Goal: Task Accomplishment & Management: Complete application form

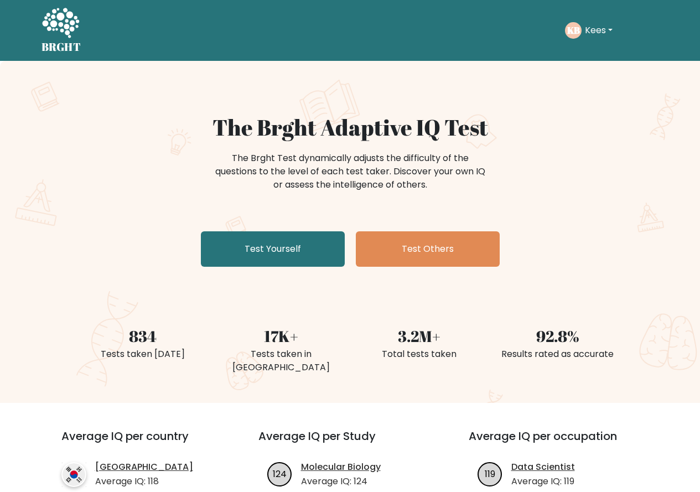
click at [595, 32] on button "Kees" at bounding box center [598, 30] width 34 height 14
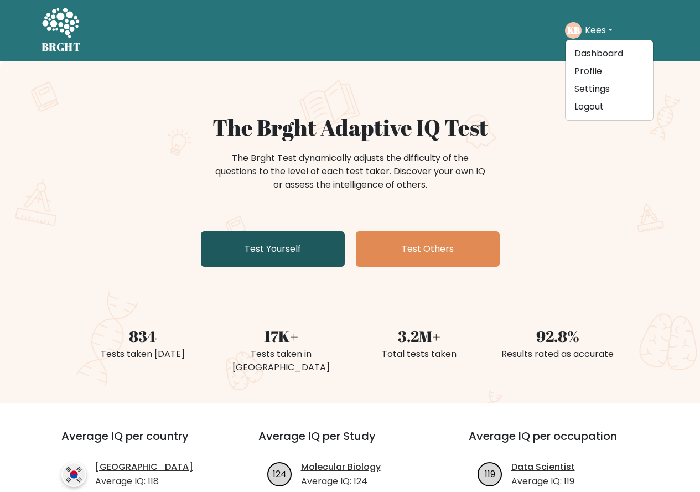
click at [286, 258] on link "Test Yourself" at bounding box center [273, 248] width 144 height 35
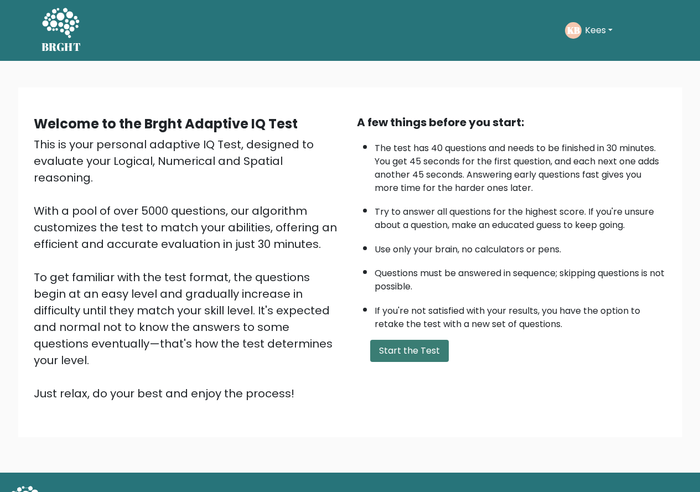
click at [394, 360] on div "A few things before you start: The test has 40 questions and needs to be finish…" at bounding box center [511, 258] width 323 height 288
click at [395, 357] on button "Start the Test" at bounding box center [409, 351] width 79 height 22
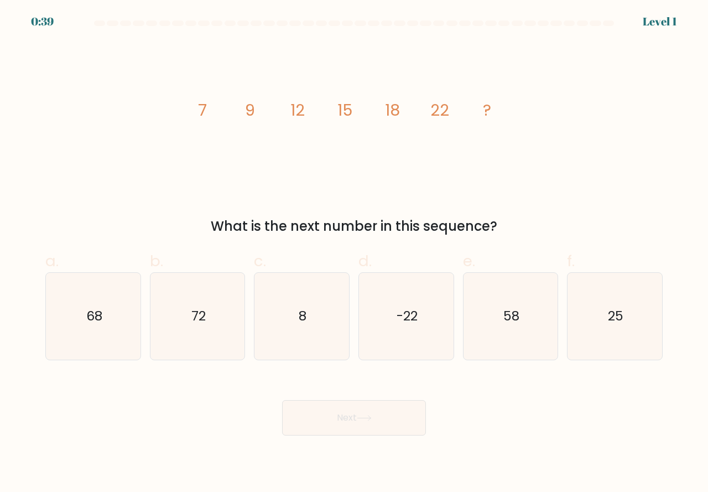
click at [566, 331] on div "f. 25" at bounding box center [615, 304] width 105 height 111
click at [617, 329] on icon "25" at bounding box center [614, 316] width 87 height 87
click at [355, 253] on input "f. 25" at bounding box center [354, 249] width 1 height 7
radio input "true"
click at [379, 410] on button "Next" at bounding box center [354, 417] width 144 height 35
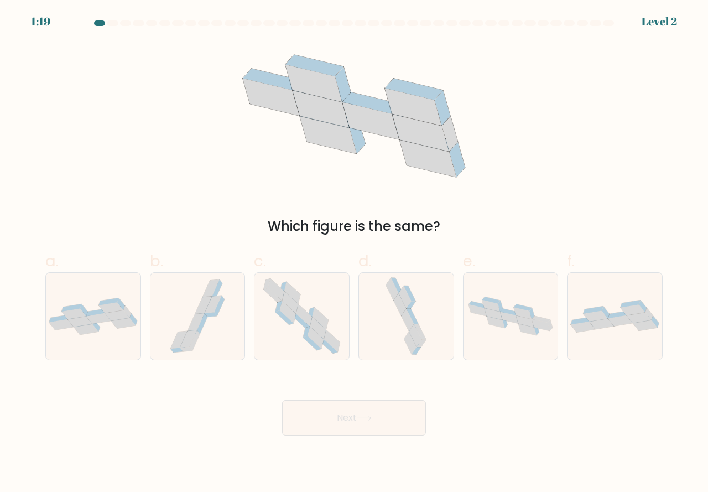
drag, startPoint x: 132, startPoint y: 321, endPoint x: 211, endPoint y: 374, distance: 95.1
click at [132, 321] on icon at bounding box center [93, 316] width 95 height 37
click at [354, 253] on input "a." at bounding box center [354, 249] width 1 height 7
radio input "true"
click at [326, 414] on button "Next" at bounding box center [354, 417] width 144 height 35
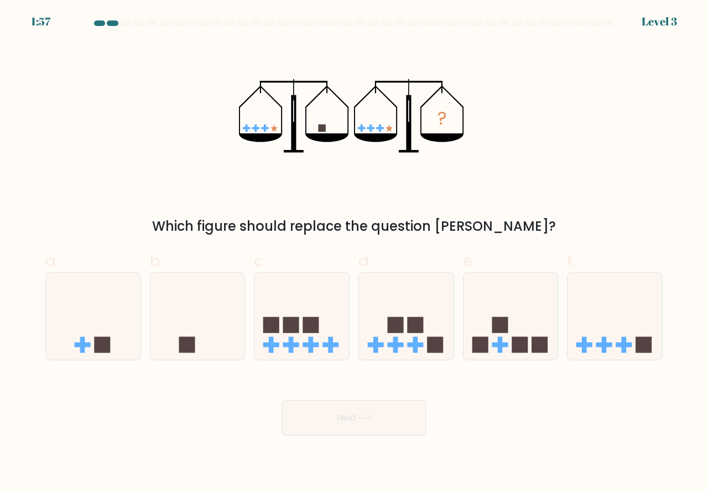
click at [251, 366] on form at bounding box center [354, 227] width 708 height 415
drag, startPoint x: 218, startPoint y: 340, endPoint x: 289, endPoint y: 399, distance: 92.2
click at [220, 344] on icon at bounding box center [197, 316] width 95 height 78
click at [354, 253] on input "b." at bounding box center [354, 249] width 1 height 7
radio input "true"
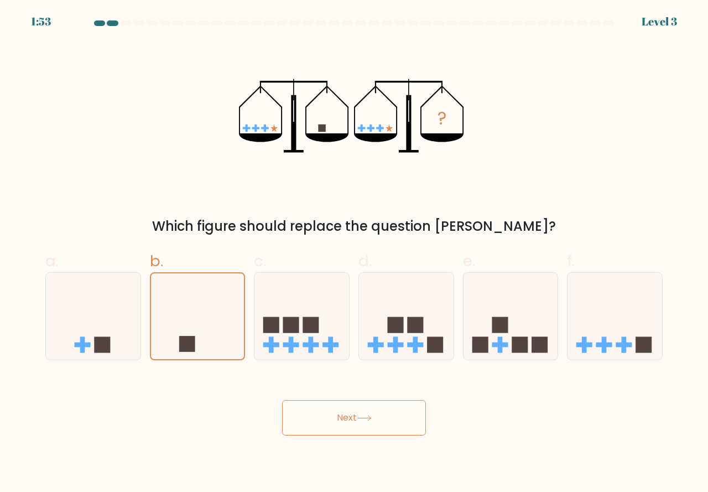
click at [371, 418] on icon at bounding box center [363, 417] width 13 height 5
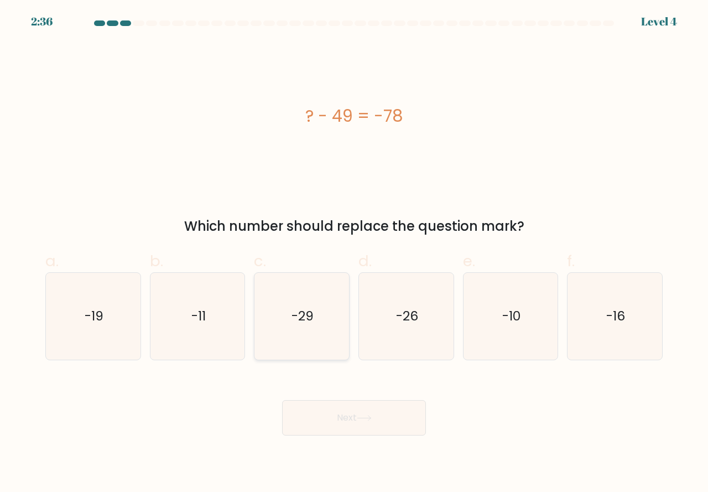
click at [317, 350] on icon "-29" at bounding box center [301, 316] width 87 height 87
click at [354, 253] on input "c. -29" at bounding box center [354, 249] width 1 height 7
radio input "true"
click at [356, 421] on button "Next" at bounding box center [354, 417] width 144 height 35
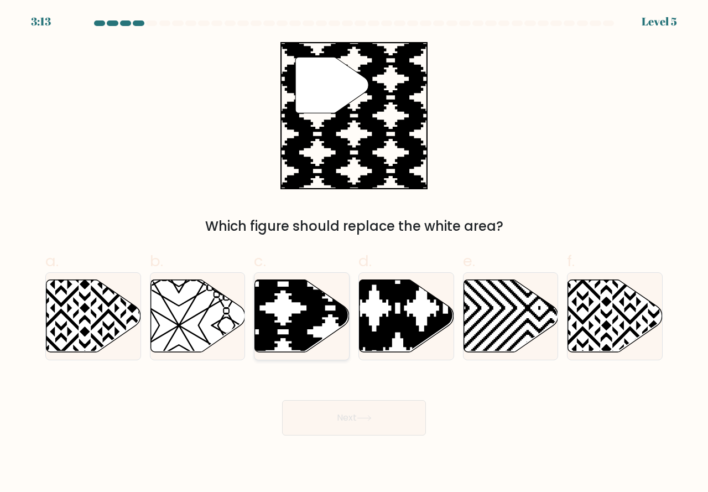
drag, startPoint x: 300, startPoint y: 336, endPoint x: 352, endPoint y: 386, distance: 72.0
click at [301, 336] on icon at bounding box center [331, 355] width 190 height 190
click at [354, 253] on input "c." at bounding box center [354, 249] width 1 height 7
radio input "true"
click at [385, 415] on button "Next" at bounding box center [354, 417] width 144 height 35
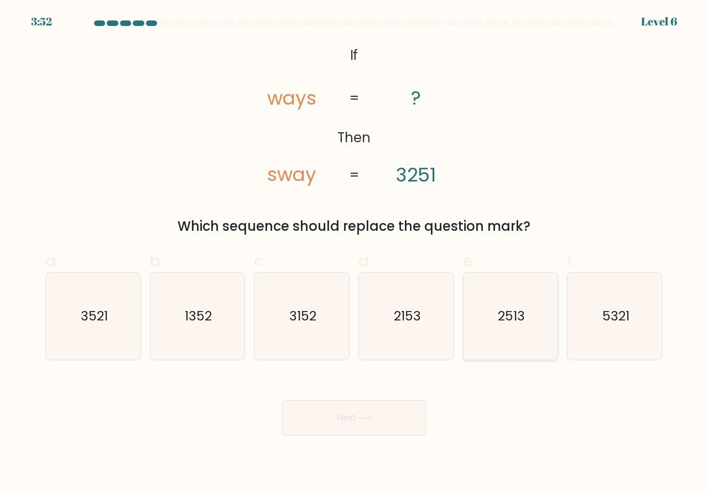
click at [522, 341] on icon "2513" at bounding box center [510, 316] width 87 height 87
click at [355, 253] on input "e. 2513" at bounding box center [354, 249] width 1 height 7
radio input "true"
click at [374, 428] on button "Next" at bounding box center [354, 417] width 144 height 35
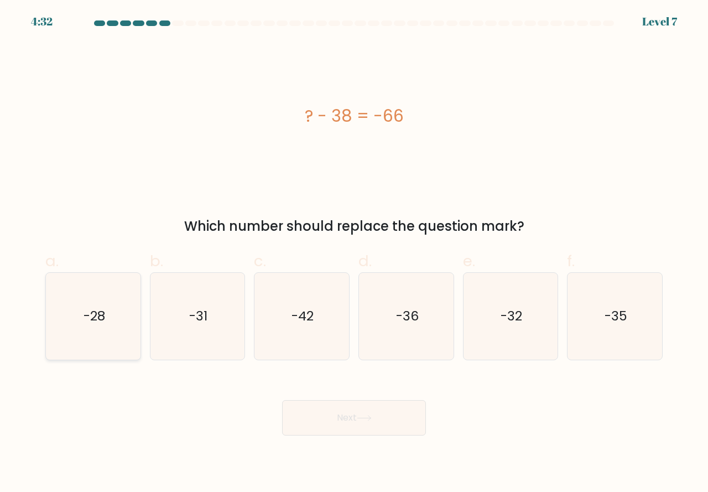
drag, startPoint x: 110, startPoint y: 340, endPoint x: 123, endPoint y: 340, distance: 13.3
click at [111, 340] on icon "-28" at bounding box center [93, 316] width 87 height 87
click at [354, 253] on input "a. -28" at bounding box center [354, 249] width 1 height 7
radio input "true"
click at [354, 422] on button "Next" at bounding box center [354, 417] width 144 height 35
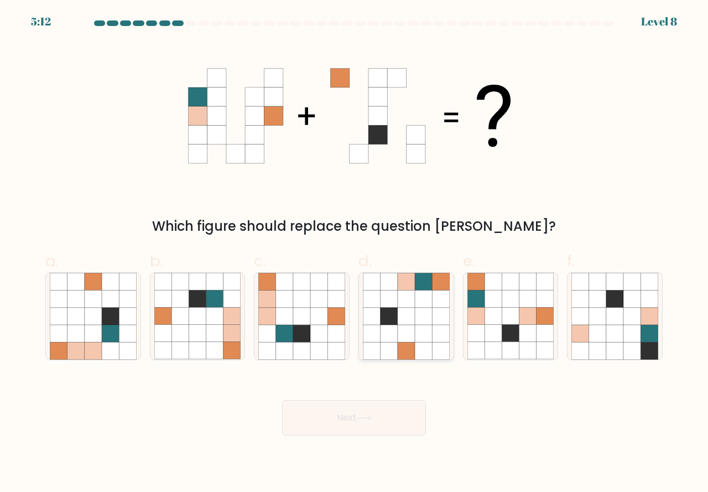
click at [396, 347] on icon at bounding box center [388, 350] width 17 height 17
click at [355, 253] on input "d." at bounding box center [354, 249] width 1 height 7
radio input "true"
click at [362, 419] on icon at bounding box center [364, 418] width 15 height 6
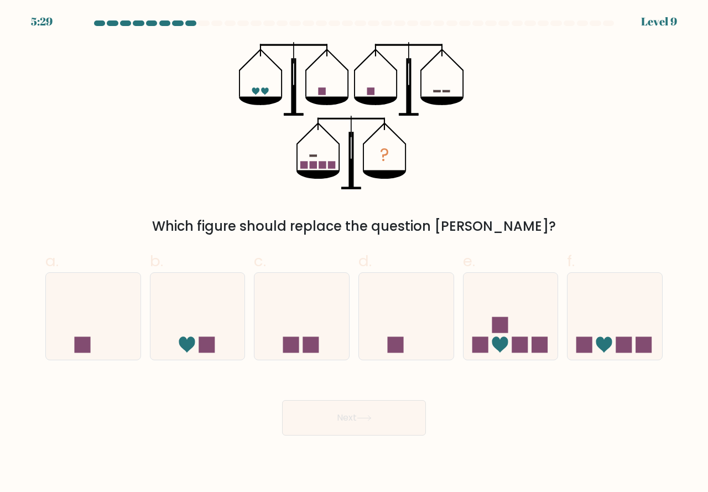
drag, startPoint x: 608, startPoint y: 345, endPoint x: 589, endPoint y: 374, distance: 35.1
click at [608, 351] on icon at bounding box center [615, 316] width 95 height 78
click at [355, 253] on input "f." at bounding box center [354, 249] width 1 height 7
radio input "true"
click at [368, 424] on button "Next" at bounding box center [354, 417] width 144 height 35
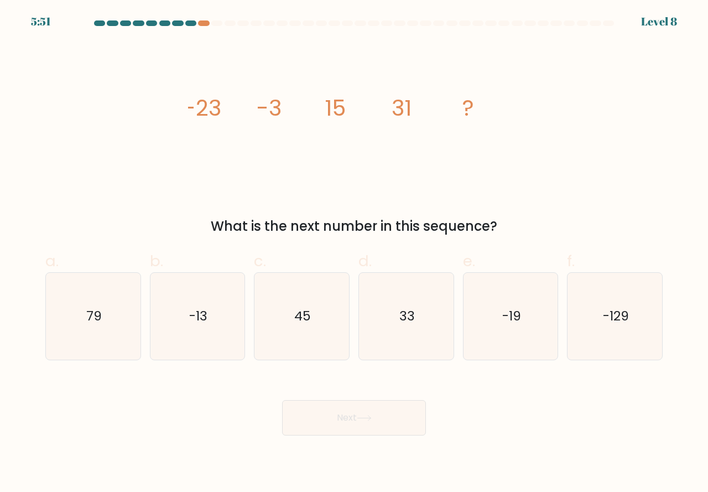
drag, startPoint x: 306, startPoint y: 343, endPoint x: 309, endPoint y: 384, distance: 41.6
click at [310, 350] on icon "45" at bounding box center [301, 316] width 87 height 87
click at [291, 478] on body "5:48 Level 8" at bounding box center [354, 246] width 708 height 492
drag, startPoint x: 316, startPoint y: 347, endPoint x: 322, endPoint y: 369, distance: 22.8
click at [319, 350] on icon "45" at bounding box center [301, 316] width 87 height 87
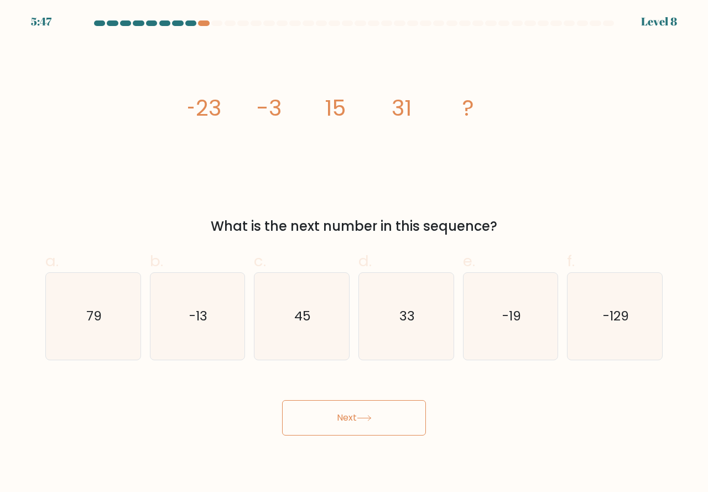
click at [354, 253] on input "c. 45" at bounding box center [354, 249] width 1 height 7
radio input "true"
click at [326, 415] on button "Next" at bounding box center [354, 417] width 144 height 35
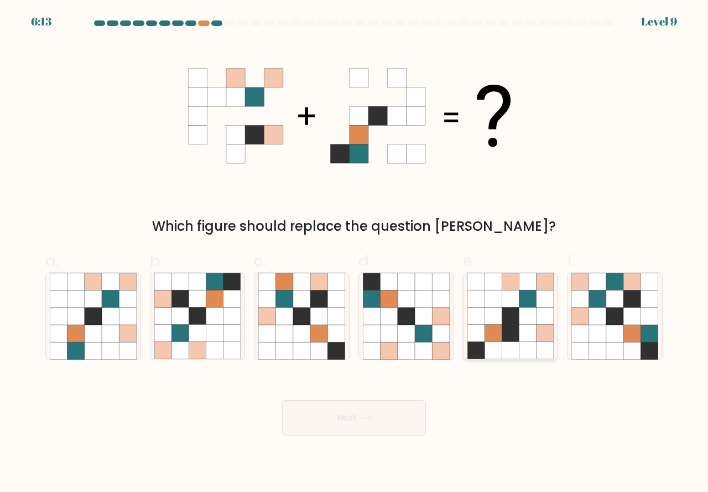
click at [513, 351] on icon at bounding box center [510, 350] width 17 height 17
click at [355, 253] on input "e." at bounding box center [354, 249] width 1 height 7
radio input "true"
click at [431, 353] on icon at bounding box center [423, 350] width 17 height 17
click at [355, 253] on input "d." at bounding box center [354, 249] width 1 height 7
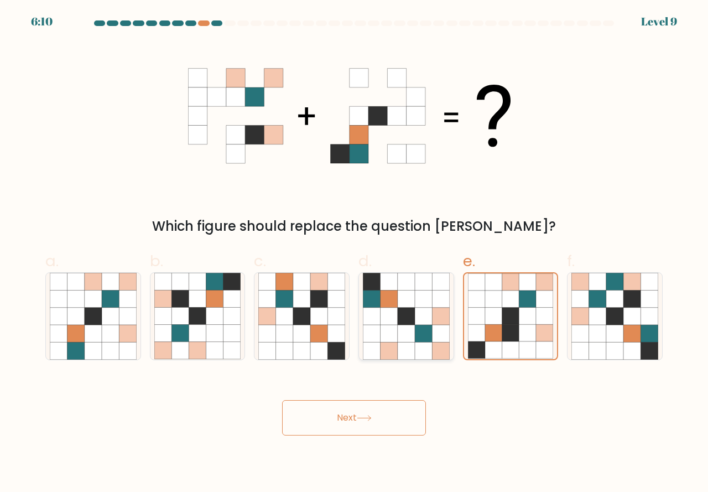
radio input "true"
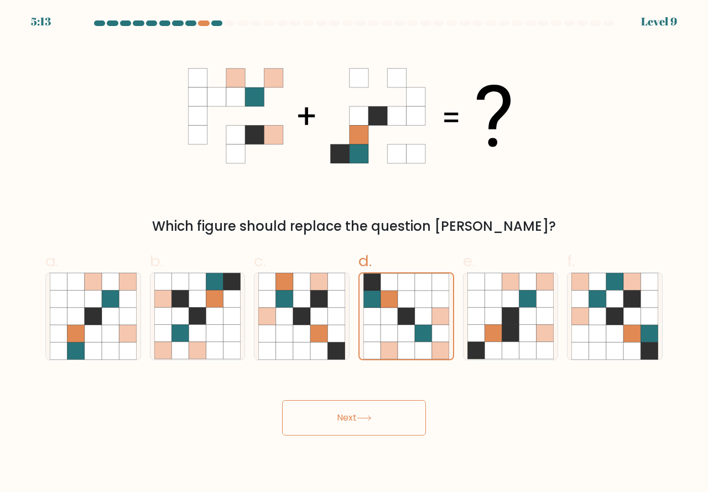
drag, startPoint x: 593, startPoint y: 344, endPoint x: 481, endPoint y: 391, distance: 121.0
click at [593, 352] on icon at bounding box center [597, 350] width 17 height 17
click at [355, 253] on input "f." at bounding box center [354, 249] width 1 height 7
radio input "true"
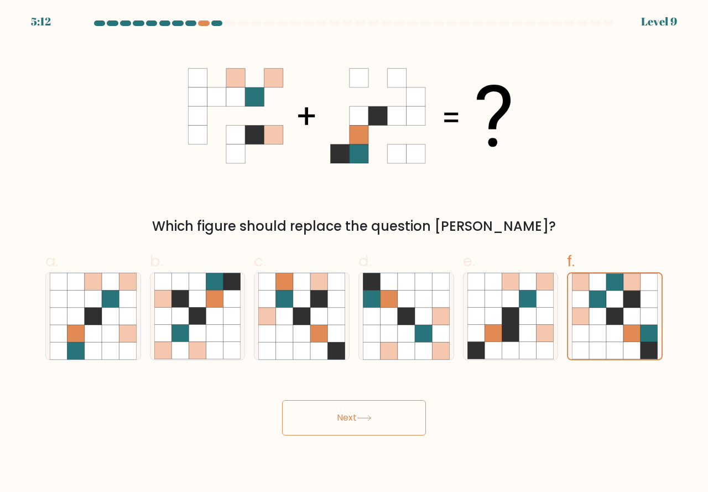
click at [334, 417] on button "Next" at bounding box center [354, 417] width 144 height 35
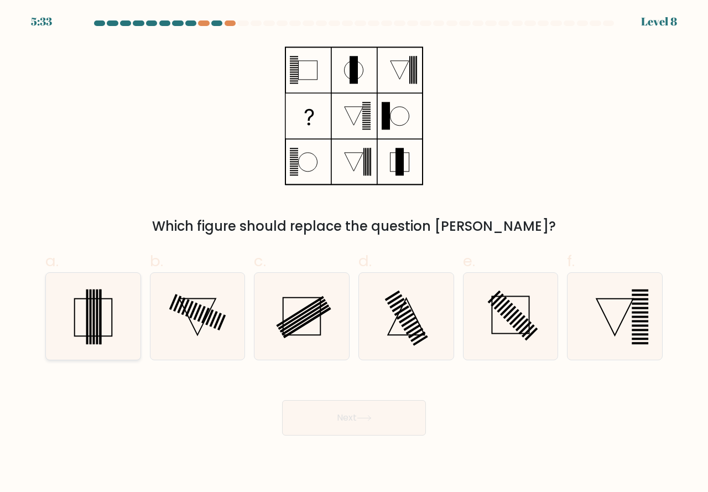
click at [103, 342] on icon at bounding box center [93, 316] width 87 height 87
click at [354, 253] on input "a." at bounding box center [354, 249] width 1 height 7
radio input "true"
click at [338, 418] on button "Next" at bounding box center [354, 417] width 144 height 35
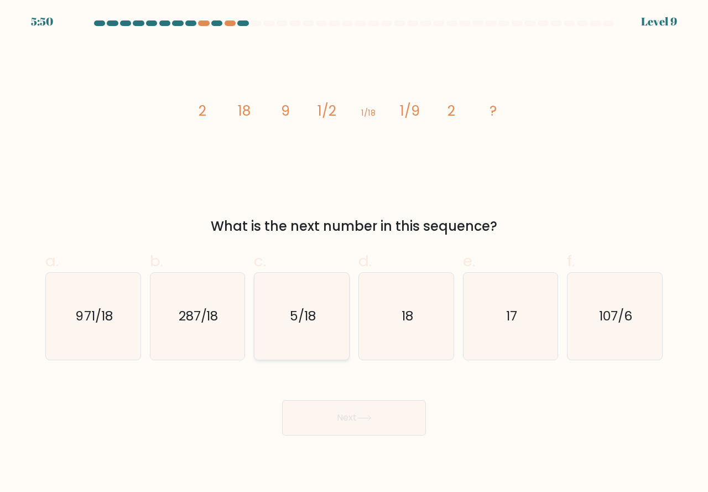
click at [321, 332] on icon "5/18" at bounding box center [301, 316] width 87 height 87
click at [354, 253] on input "c. 5/18" at bounding box center [354, 249] width 1 height 7
radio input "true"
click at [339, 409] on button "Next" at bounding box center [354, 417] width 144 height 35
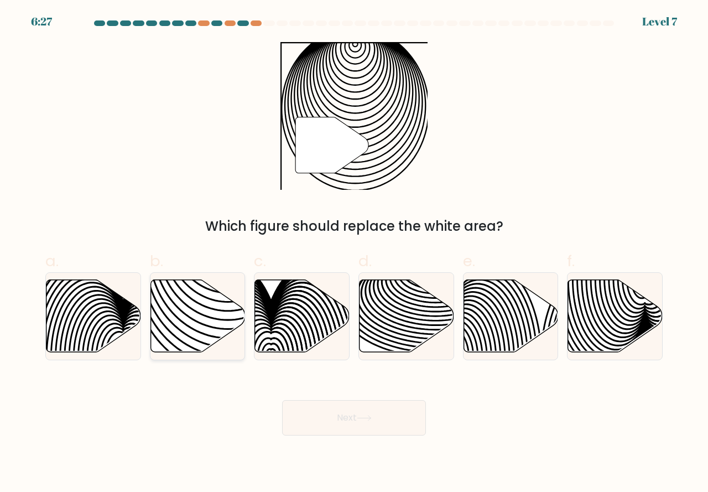
click at [205, 337] on icon at bounding box center [197, 315] width 95 height 72
click at [354, 253] on input "b." at bounding box center [354, 249] width 1 height 7
radio input "true"
click at [316, 408] on button "Next" at bounding box center [354, 417] width 144 height 35
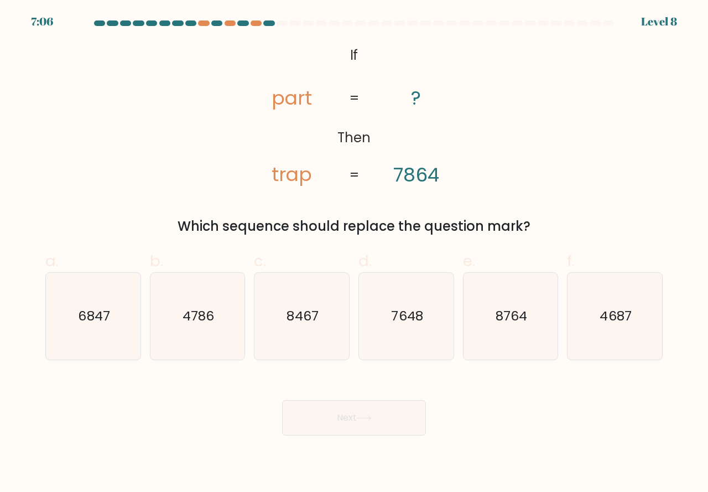
drag, startPoint x: 598, startPoint y: 338, endPoint x: 490, endPoint y: 391, distance: 120.7
click at [598, 340] on icon "4687" at bounding box center [614, 316] width 87 height 87
click at [355, 253] on input "f. 4687" at bounding box center [354, 249] width 1 height 7
radio input "true"
click at [343, 418] on button "Next" at bounding box center [354, 417] width 144 height 35
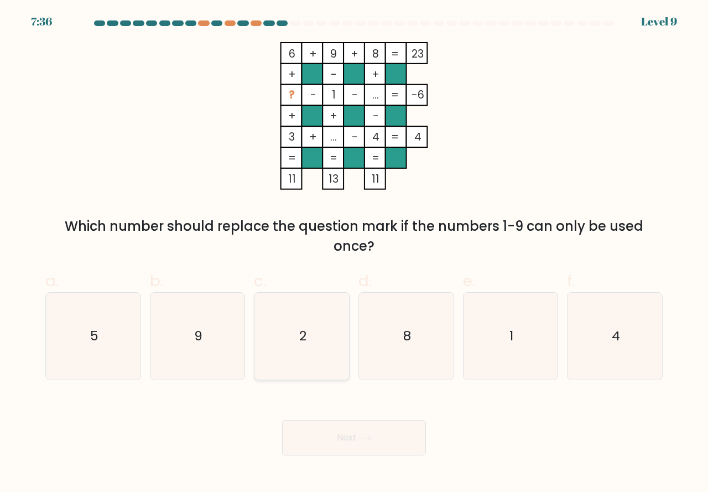
click at [298, 363] on icon "2" at bounding box center [301, 336] width 87 height 87
click at [354, 253] on input "c. 2" at bounding box center [354, 249] width 1 height 7
radio input "true"
click at [292, 438] on button "Next" at bounding box center [354, 437] width 144 height 35
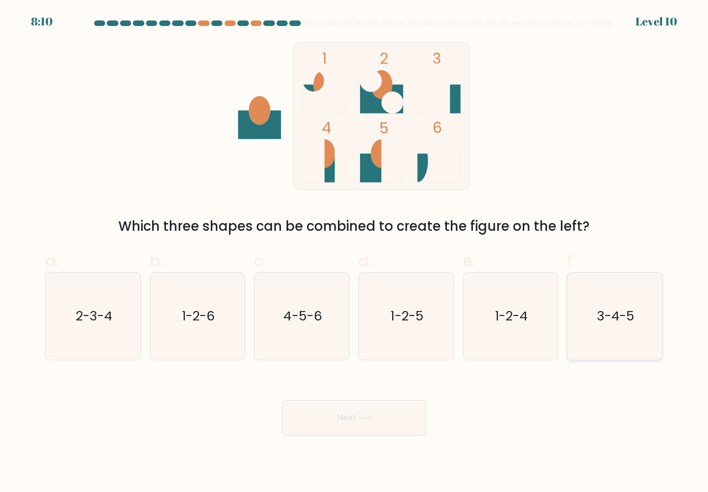
click at [608, 347] on icon "3-4-5" at bounding box center [614, 316] width 87 height 87
click at [355, 253] on input "f. 3-4-5" at bounding box center [354, 249] width 1 height 7
radio input "true"
click at [316, 413] on button "Next" at bounding box center [354, 417] width 144 height 35
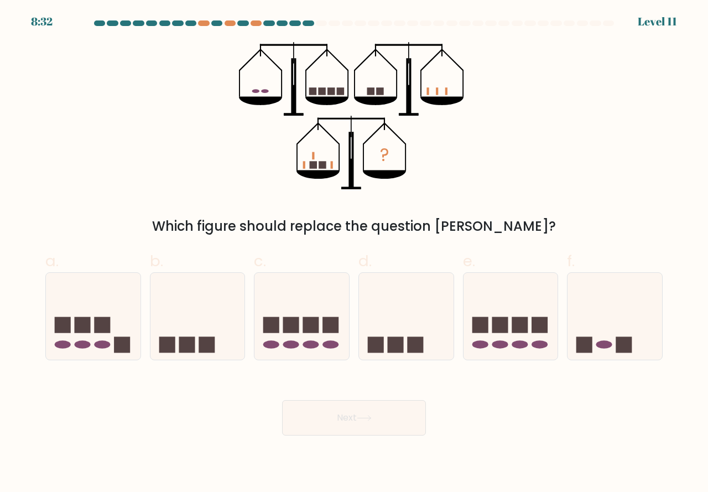
drag, startPoint x: 622, startPoint y: 345, endPoint x: 503, endPoint y: 383, distance: 125.1
click at [617, 351] on rect at bounding box center [624, 344] width 16 height 16
click at [355, 253] on input "f." at bounding box center [354, 249] width 1 height 7
radio input "true"
click at [377, 413] on button "Next" at bounding box center [354, 417] width 144 height 35
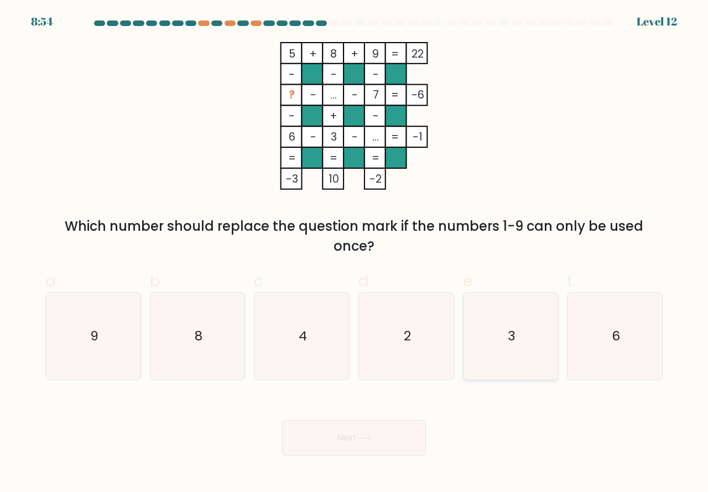
click at [502, 376] on icon "3" at bounding box center [510, 336] width 87 height 87
click at [355, 253] on input "e. 3" at bounding box center [354, 249] width 1 height 7
radio input "true"
click at [339, 430] on button "Next" at bounding box center [354, 437] width 144 height 35
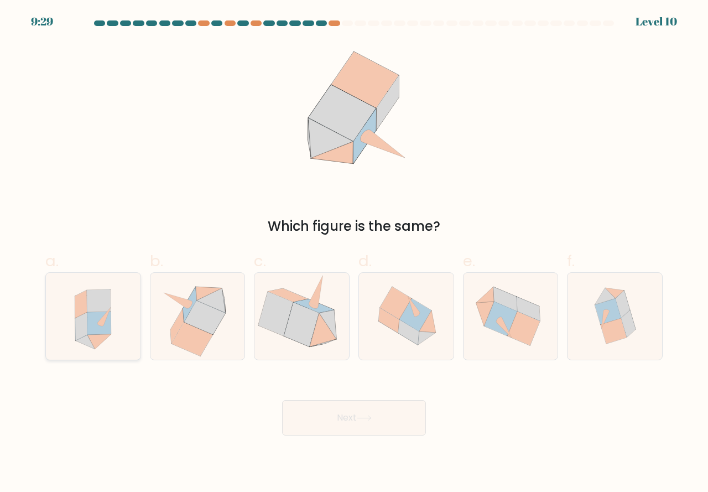
click at [95, 347] on icon at bounding box center [99, 341] width 24 height 15
click at [354, 253] on input "a." at bounding box center [354, 249] width 1 height 7
radio input "true"
click at [331, 420] on button "Next" at bounding box center [354, 417] width 144 height 35
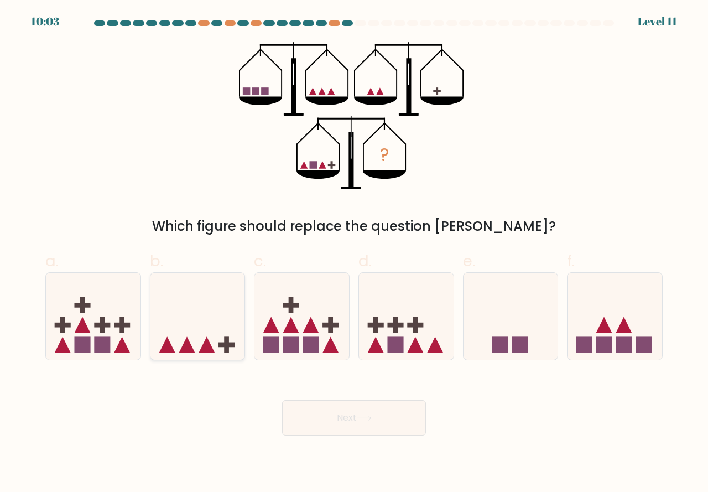
click at [190, 353] on icon at bounding box center [197, 316] width 95 height 78
click at [354, 253] on input "b." at bounding box center [354, 249] width 1 height 7
radio input "true"
click at [346, 420] on button "Next" at bounding box center [354, 417] width 144 height 35
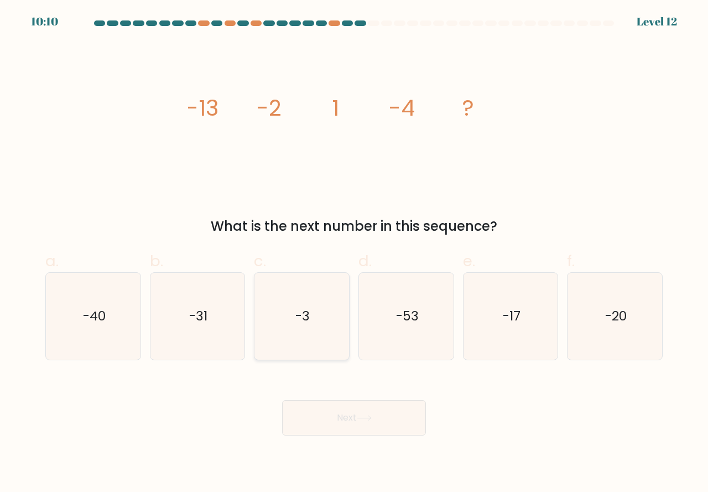
click at [303, 343] on icon "-3" at bounding box center [301, 316] width 87 height 87
click at [354, 253] on input "c. -3" at bounding box center [354, 249] width 1 height 7
radio input "true"
click at [348, 414] on button "Next" at bounding box center [354, 417] width 144 height 35
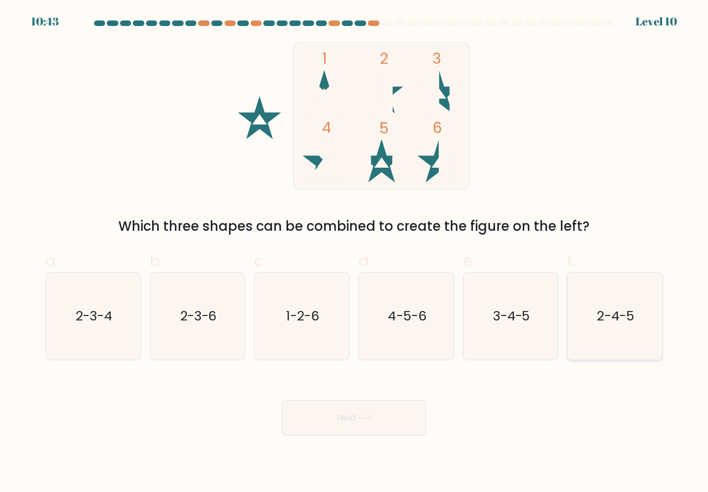
click at [597, 345] on icon "2-4-5" at bounding box center [614, 316] width 87 height 87
click at [355, 253] on input "f. 2-4-5" at bounding box center [354, 249] width 1 height 7
radio input "true"
click at [394, 423] on button "Next" at bounding box center [354, 417] width 144 height 35
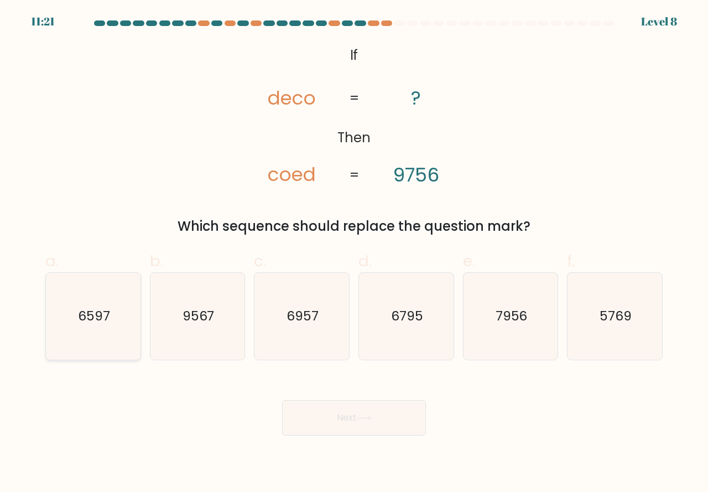
click at [111, 347] on icon "6597" at bounding box center [93, 316] width 87 height 87
click at [354, 253] on input "a. 6597" at bounding box center [354, 249] width 1 height 7
radio input "true"
click at [357, 406] on button "Next" at bounding box center [354, 417] width 144 height 35
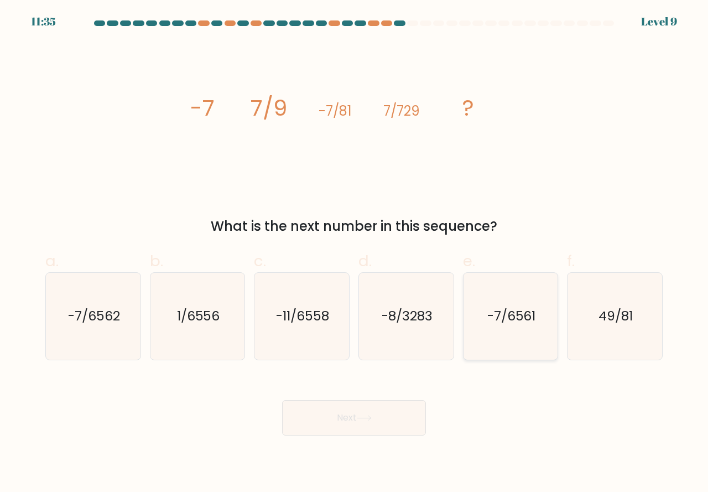
click at [501, 348] on icon "-7/6561" at bounding box center [510, 316] width 87 height 87
click at [355, 253] on input "e. -7/6561" at bounding box center [354, 249] width 1 height 7
radio input "true"
click at [372, 418] on icon at bounding box center [364, 418] width 15 height 6
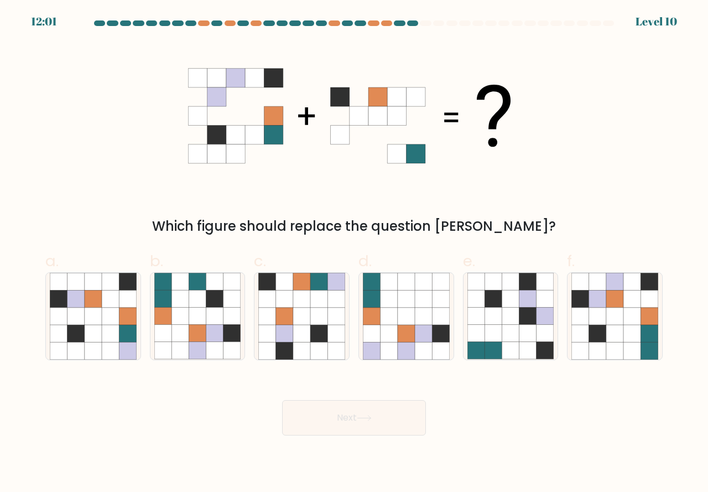
drag, startPoint x: 594, startPoint y: 333, endPoint x: 556, endPoint y: 391, distance: 69.2
click at [592, 335] on icon at bounding box center [597, 333] width 17 height 17
click at [355, 253] on input "f." at bounding box center [354, 249] width 1 height 7
radio input "true"
click at [374, 405] on button "Next" at bounding box center [354, 417] width 144 height 35
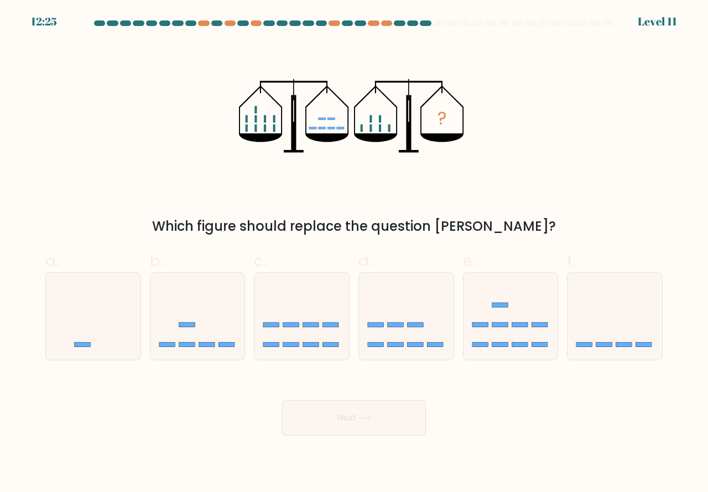
drag, startPoint x: 610, startPoint y: 346, endPoint x: 596, endPoint y: 361, distance: 20.4
click at [606, 350] on icon at bounding box center [615, 316] width 95 height 78
click at [355, 253] on input "f." at bounding box center [354, 249] width 1 height 7
radio input "true"
click at [352, 420] on button "Next" at bounding box center [354, 417] width 144 height 35
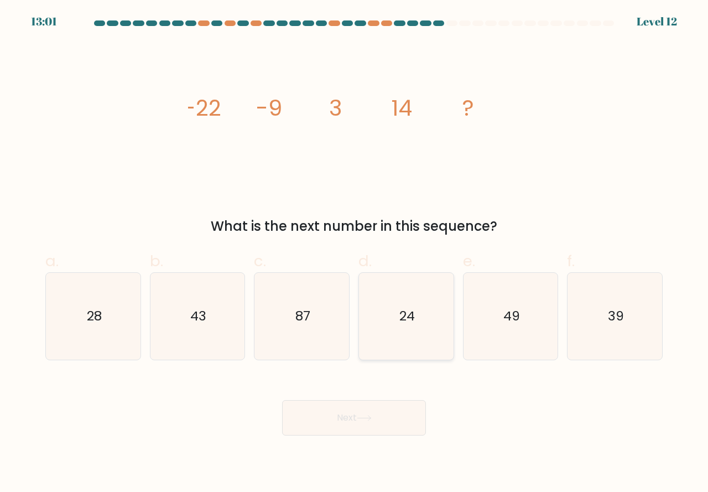
drag, startPoint x: 412, startPoint y: 333, endPoint x: 412, endPoint y: 340, distance: 6.6
click at [412, 337] on icon "24" at bounding box center [406, 316] width 87 height 87
click at [355, 253] on input "d. 24" at bounding box center [354, 249] width 1 height 7
radio input "true"
click at [360, 424] on button "Next" at bounding box center [354, 417] width 144 height 35
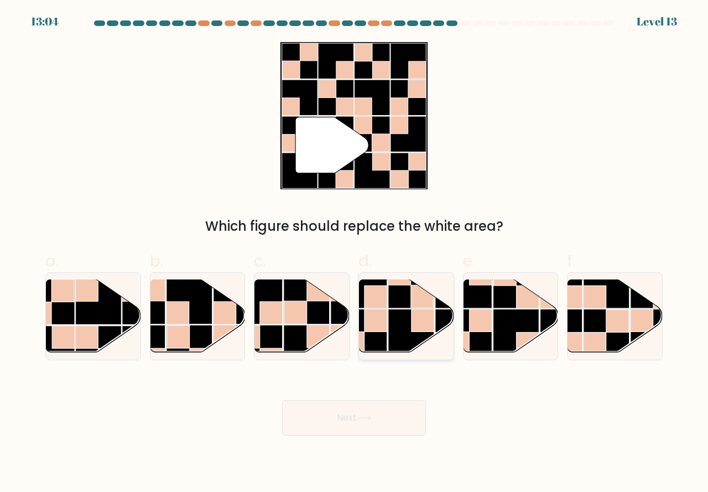
click at [389, 317] on rect at bounding box center [411, 332] width 46 height 46
click at [355, 253] on input "d." at bounding box center [354, 249] width 1 height 7
radio input "true"
click at [347, 410] on button "Next" at bounding box center [354, 417] width 144 height 35
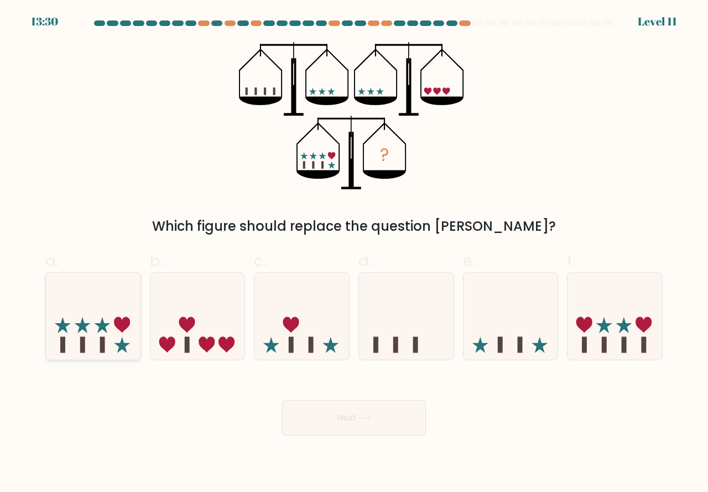
click at [103, 347] on rect at bounding box center [102, 344] width 5 height 16
click at [354, 253] on input "a." at bounding box center [354, 249] width 1 height 7
radio input "true"
click at [370, 415] on icon at bounding box center [364, 418] width 15 height 6
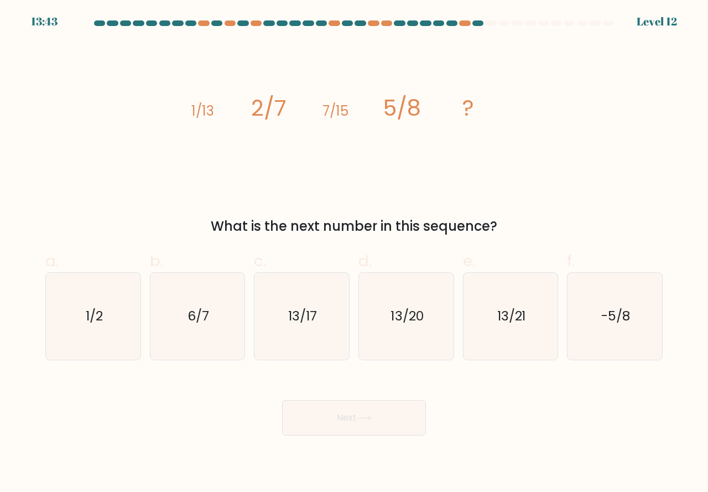
drag, startPoint x: 202, startPoint y: 337, endPoint x: 242, endPoint y: 381, distance: 58.8
click at [204, 337] on icon "6/7" at bounding box center [197, 316] width 87 height 87
click at [354, 253] on input "b. 6/7" at bounding box center [354, 249] width 1 height 7
radio input "true"
click at [337, 410] on button "Next" at bounding box center [354, 417] width 144 height 35
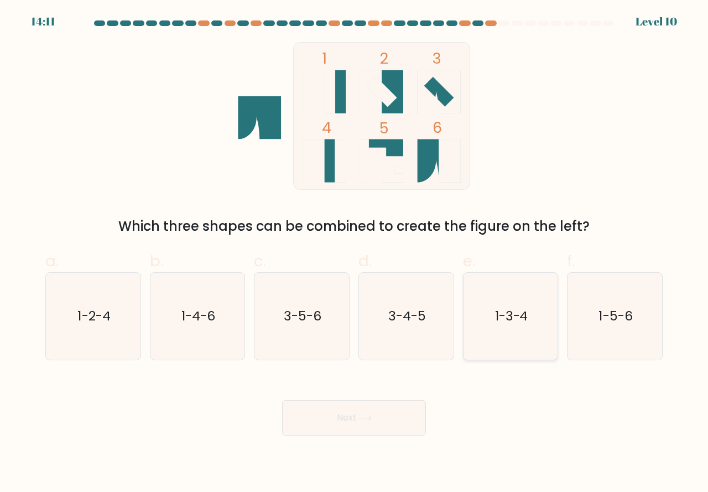
drag, startPoint x: 503, startPoint y: 336, endPoint x: 436, endPoint y: 402, distance: 93.5
click at [503, 336] on icon "1-3-4" at bounding box center [510, 316] width 87 height 87
click at [355, 253] on input "e. 1-3-4" at bounding box center [354, 249] width 1 height 7
radio input "true"
click at [381, 415] on button "Next" at bounding box center [354, 417] width 144 height 35
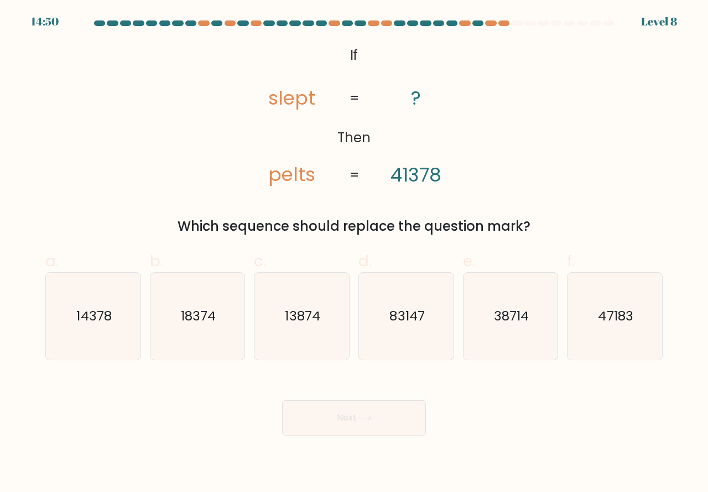
drag, startPoint x: 402, startPoint y: 342, endPoint x: 398, endPoint y: 368, distance: 26.8
click at [404, 346] on icon "83147" at bounding box center [406, 316] width 87 height 87
click at [355, 253] on input "d. 83147" at bounding box center [354, 249] width 1 height 7
radio input "true"
click at [370, 421] on button "Next" at bounding box center [354, 417] width 144 height 35
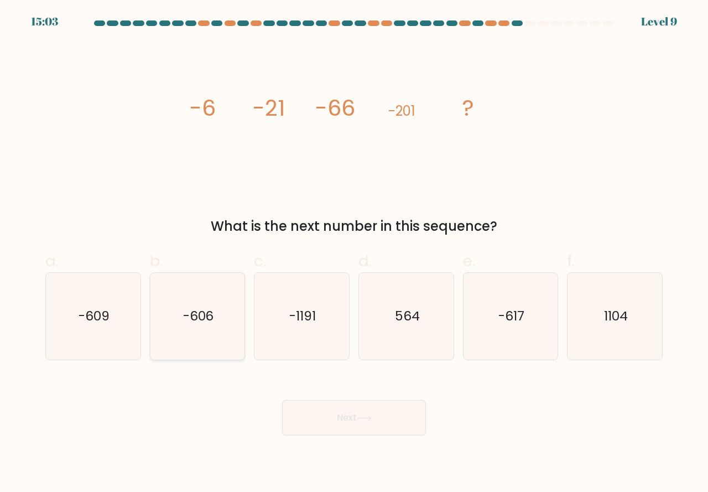
click at [230, 326] on icon "-606" at bounding box center [197, 316] width 87 height 87
click at [354, 253] on input "b. -606" at bounding box center [354, 249] width 1 height 7
radio input "true"
click at [335, 408] on button "Next" at bounding box center [354, 417] width 144 height 35
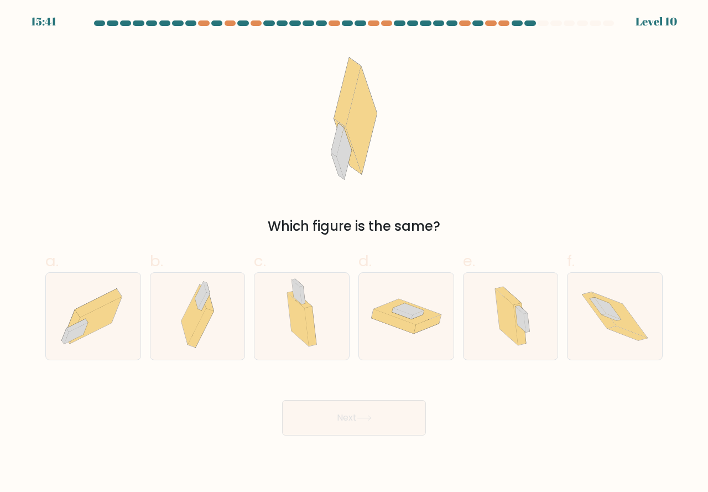
drag, startPoint x: 511, startPoint y: 338, endPoint x: 416, endPoint y: 384, distance: 105.6
click at [507, 346] on icon at bounding box center [511, 316] width 52 height 87
click at [355, 253] on input "e." at bounding box center [354, 249] width 1 height 7
radio input "true"
click at [373, 410] on button "Next" at bounding box center [354, 417] width 144 height 35
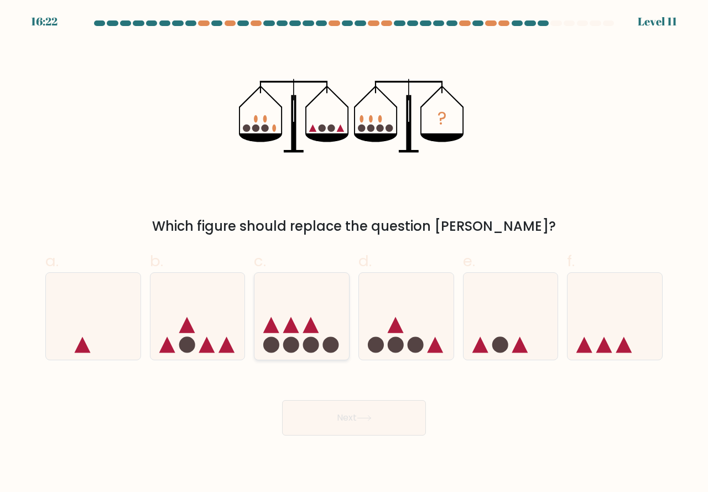
click at [317, 337] on icon at bounding box center [301, 316] width 95 height 78
click at [354, 253] on input "c." at bounding box center [354, 249] width 1 height 7
radio input "true"
click at [354, 415] on button "Next" at bounding box center [354, 417] width 144 height 35
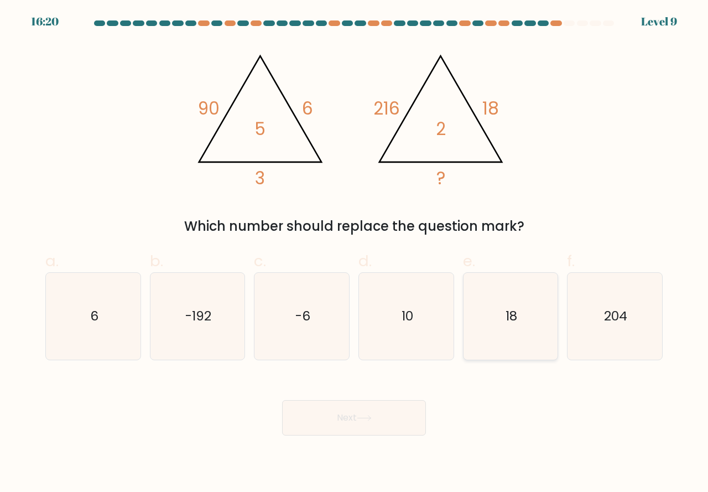
drag, startPoint x: 496, startPoint y: 347, endPoint x: 426, endPoint y: 397, distance: 85.8
click at [496, 348] on icon "18" at bounding box center [510, 316] width 87 height 87
click at [355, 253] on input "e. 18" at bounding box center [354, 249] width 1 height 7
radio input "true"
click at [377, 413] on button "Next" at bounding box center [354, 417] width 144 height 35
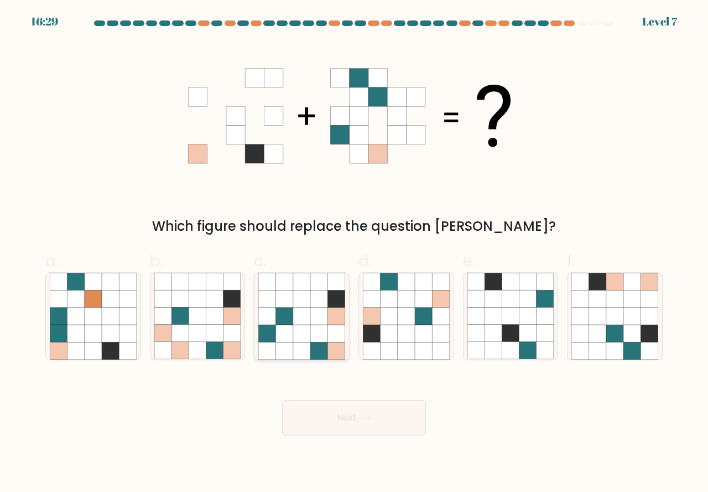
click at [311, 333] on icon at bounding box center [318, 333] width 17 height 17
click at [354, 253] on input "c." at bounding box center [354, 249] width 1 height 7
radio input "true"
click at [369, 415] on icon at bounding box center [364, 418] width 15 height 6
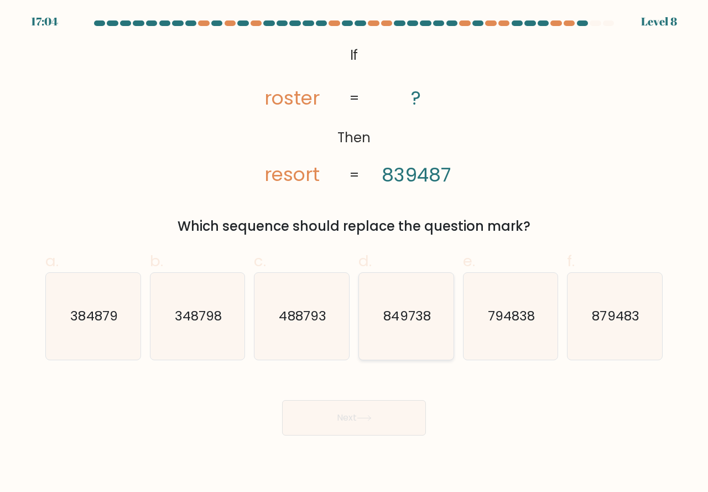
click at [423, 342] on icon "849738" at bounding box center [406, 316] width 87 height 87
click at [355, 253] on input "d. 849738" at bounding box center [354, 249] width 1 height 7
radio input "true"
click at [381, 408] on button "Next" at bounding box center [354, 417] width 144 height 35
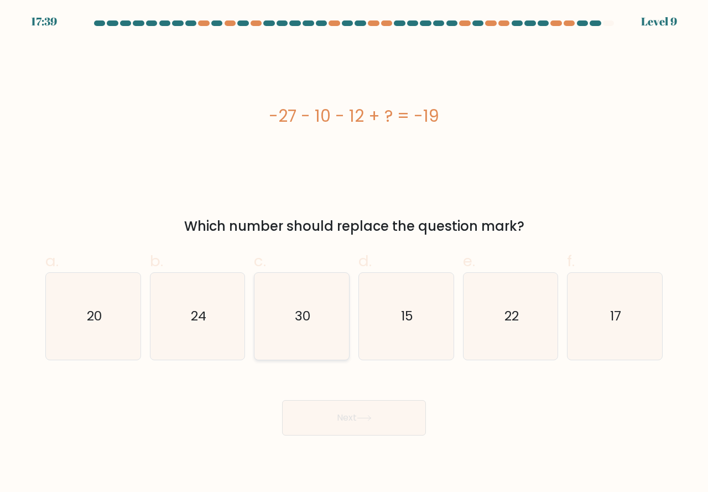
click at [317, 342] on icon "30" at bounding box center [301, 316] width 87 height 87
click at [354, 253] on input "c. 30" at bounding box center [354, 249] width 1 height 7
radio input "true"
click at [365, 406] on button "Next" at bounding box center [354, 417] width 144 height 35
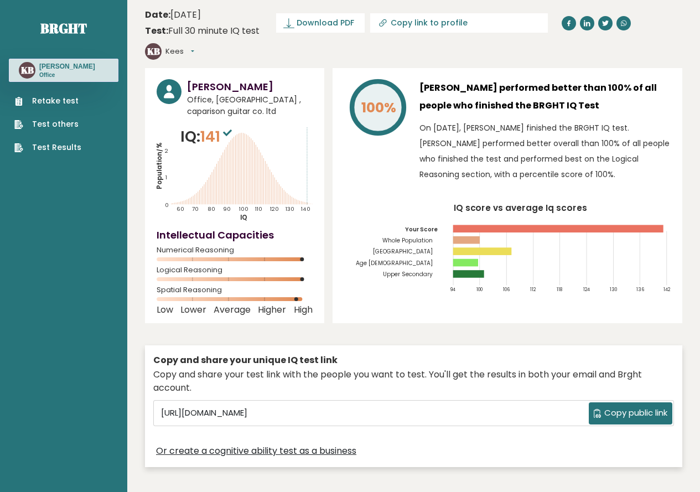
click at [63, 148] on link "Test Results" at bounding box center [47, 148] width 67 height 12
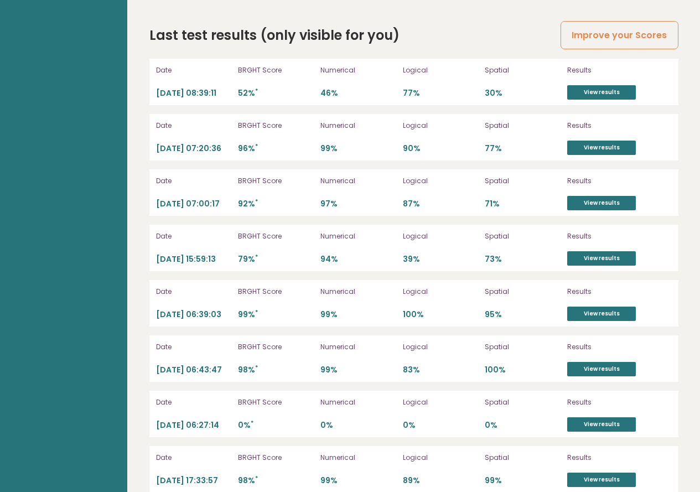
scroll to position [3122, 0]
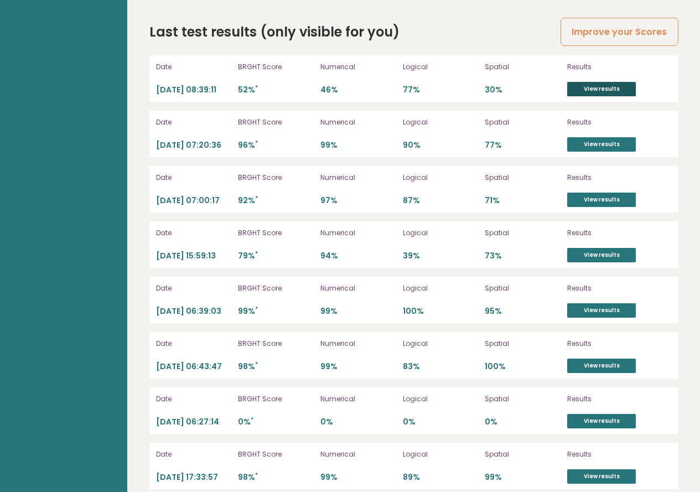
click at [607, 82] on link "View results" at bounding box center [601, 89] width 69 height 14
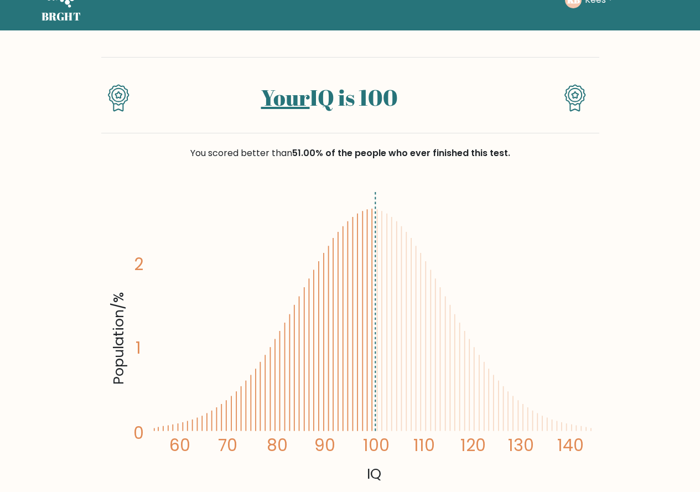
scroll to position [55, 0]
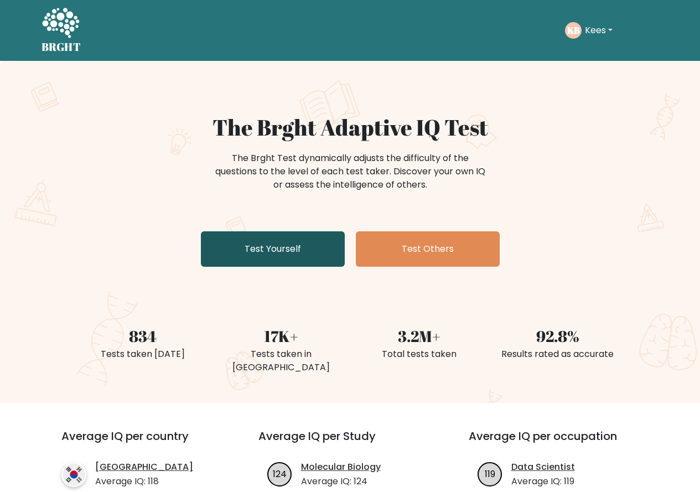
click at [290, 250] on link "Test Yourself" at bounding box center [273, 248] width 144 height 35
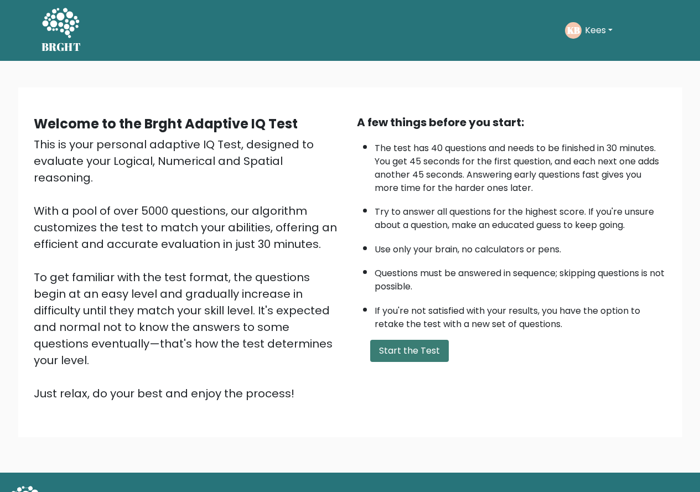
click at [399, 360] on button "Start the Test" at bounding box center [409, 351] width 79 height 22
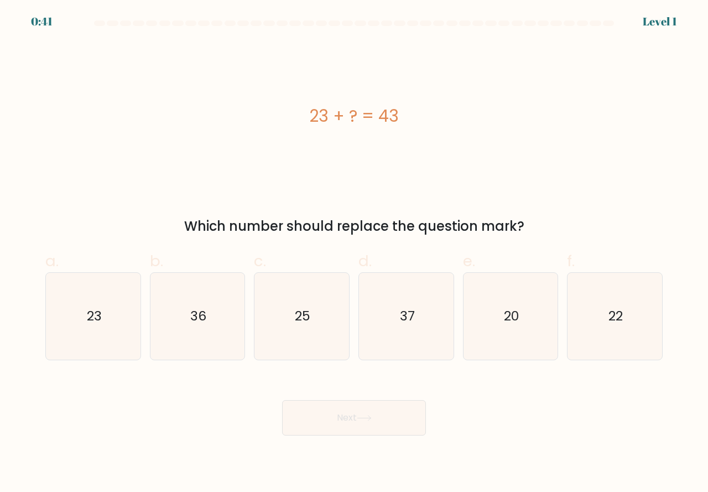
drag, startPoint x: 508, startPoint y: 356, endPoint x: 419, endPoint y: 402, distance: 100.4
click at [507, 355] on icon "20" at bounding box center [510, 316] width 87 height 87
click at [475, 351] on icon "20" at bounding box center [510, 316] width 87 height 87
click at [355, 253] on input "e. 20" at bounding box center [354, 249] width 1 height 7
radio input "true"
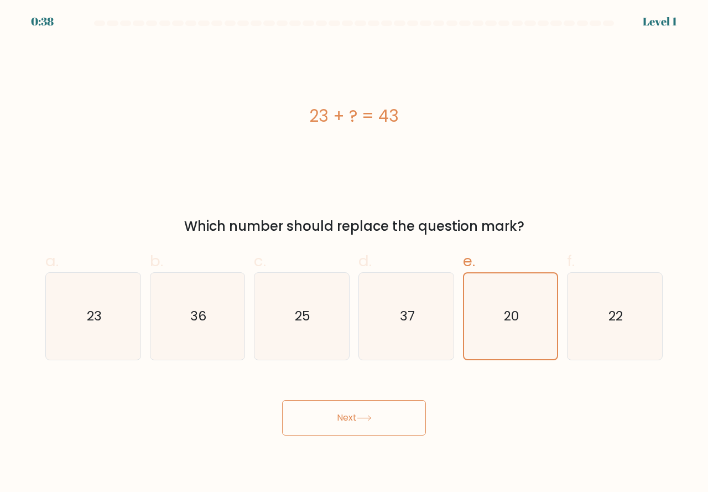
click at [393, 415] on button "Next" at bounding box center [354, 417] width 144 height 35
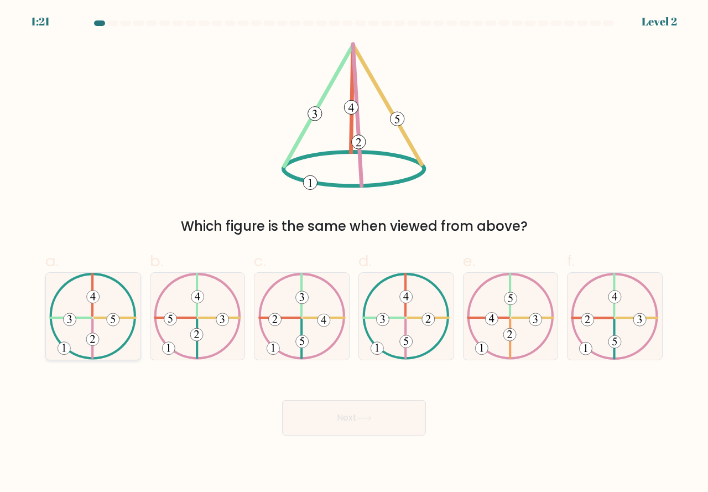
click at [116, 339] on icon at bounding box center [92, 316] width 87 height 87
click at [354, 253] on input "a." at bounding box center [354, 249] width 1 height 7
radio input "true"
click at [325, 416] on button "Next" at bounding box center [354, 417] width 144 height 35
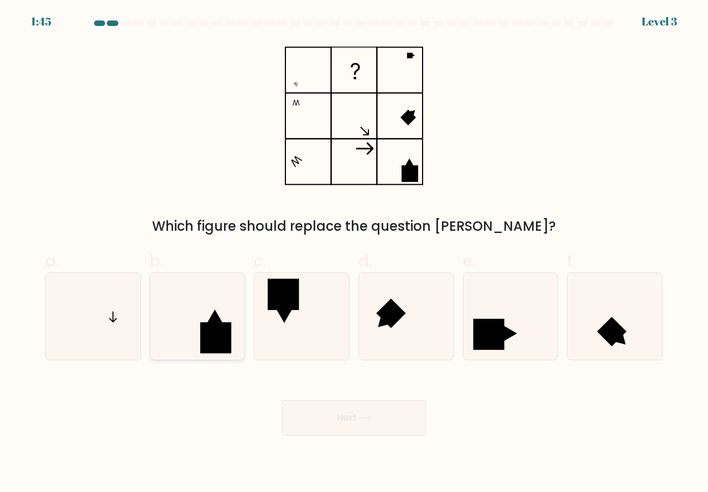
click at [228, 353] on rect at bounding box center [215, 337] width 31 height 31
click at [354, 253] on input "b." at bounding box center [354, 249] width 1 height 7
radio input "true"
click at [353, 423] on button "Next" at bounding box center [354, 417] width 144 height 35
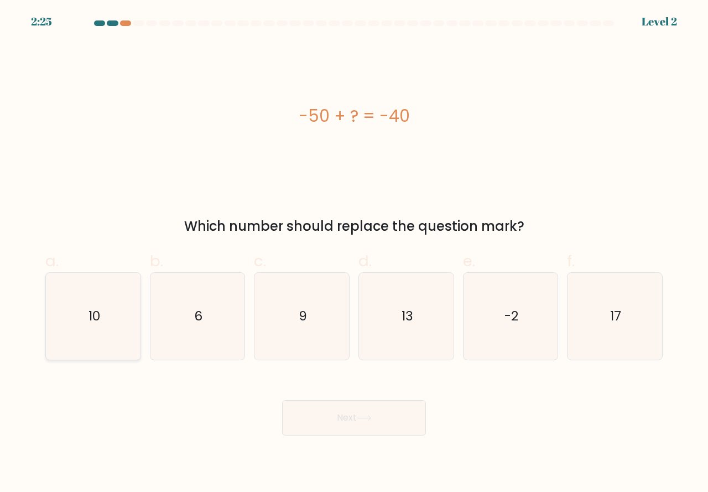
click at [98, 350] on icon "10" at bounding box center [93, 316] width 87 height 87
click at [354, 253] on input "a. 10" at bounding box center [354, 249] width 1 height 7
radio input "true"
click at [336, 429] on button "Next" at bounding box center [354, 417] width 144 height 35
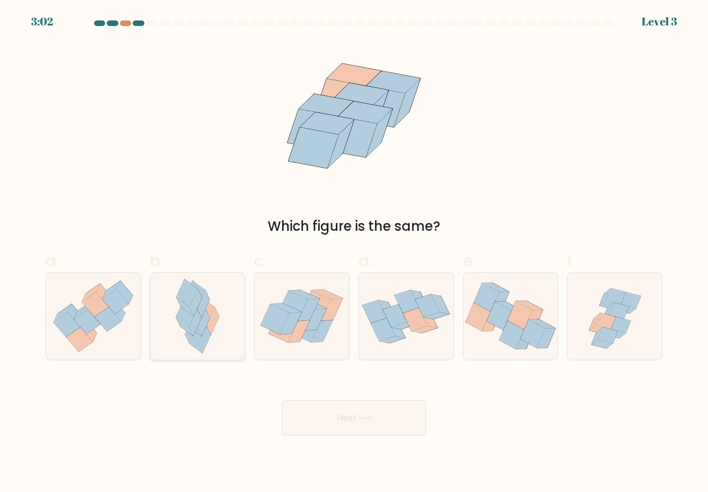
drag, startPoint x: 205, startPoint y: 329, endPoint x: 224, endPoint y: 358, distance: 34.8
click at [206, 331] on icon at bounding box center [204, 339] width 13 height 27
click at [354, 253] on input "b." at bounding box center [354, 249] width 1 height 7
radio input "true"
click at [329, 417] on button "Next" at bounding box center [354, 417] width 144 height 35
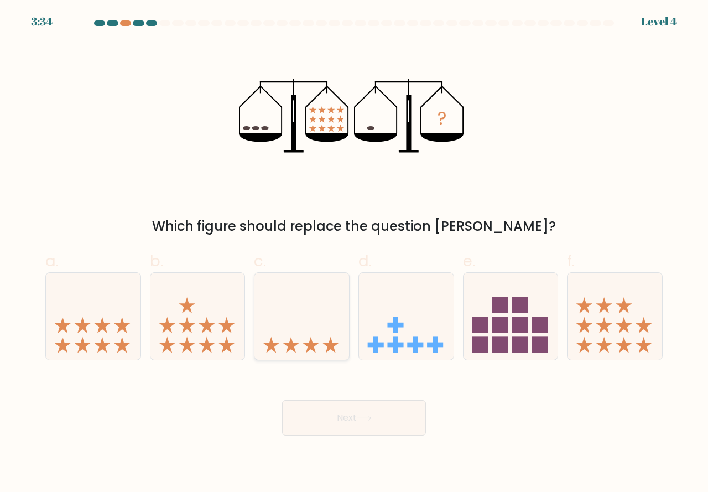
click at [309, 347] on icon at bounding box center [311, 345] width 16 height 16
click at [354, 253] on input "c." at bounding box center [354, 249] width 1 height 7
radio input "true"
click at [327, 414] on button "Next" at bounding box center [354, 417] width 144 height 35
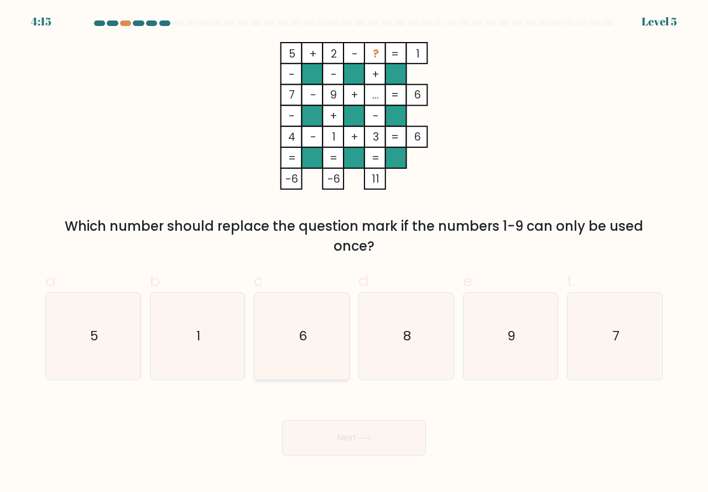
click at [310, 361] on icon "6" at bounding box center [301, 336] width 87 height 87
click at [354, 253] on input "c. 6" at bounding box center [354, 249] width 1 height 7
radio input "true"
click at [340, 428] on button "Next" at bounding box center [354, 437] width 144 height 35
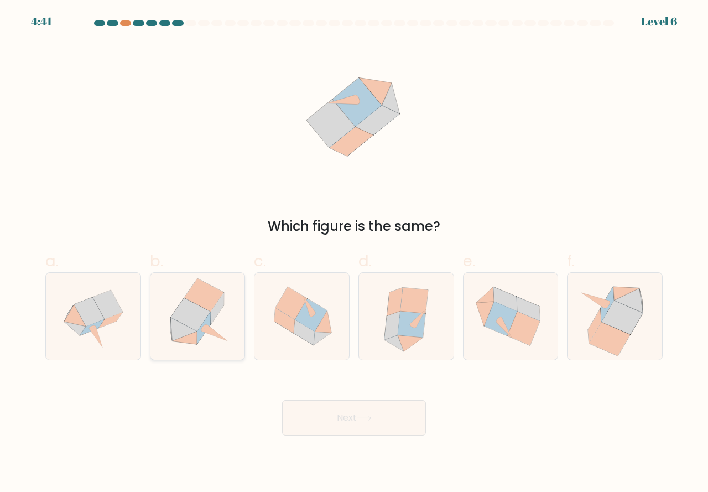
drag, startPoint x: 211, startPoint y: 337, endPoint x: 216, endPoint y: 346, distance: 9.7
click at [211, 337] on icon at bounding box center [197, 316] width 85 height 87
click at [354, 253] on input "b." at bounding box center [354, 249] width 1 height 7
radio input "true"
click at [314, 412] on button "Next" at bounding box center [354, 417] width 144 height 35
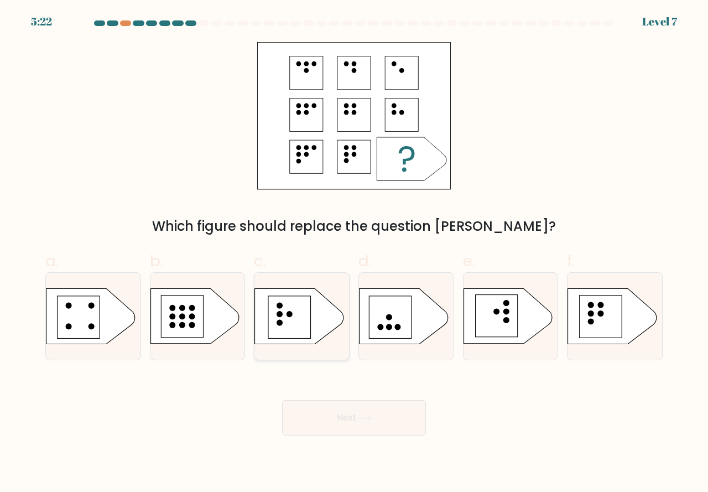
click at [286, 329] on rect at bounding box center [289, 317] width 42 height 42
click at [354, 253] on input "c." at bounding box center [354, 249] width 1 height 7
radio input "true"
click at [326, 410] on button "Next" at bounding box center [354, 417] width 144 height 35
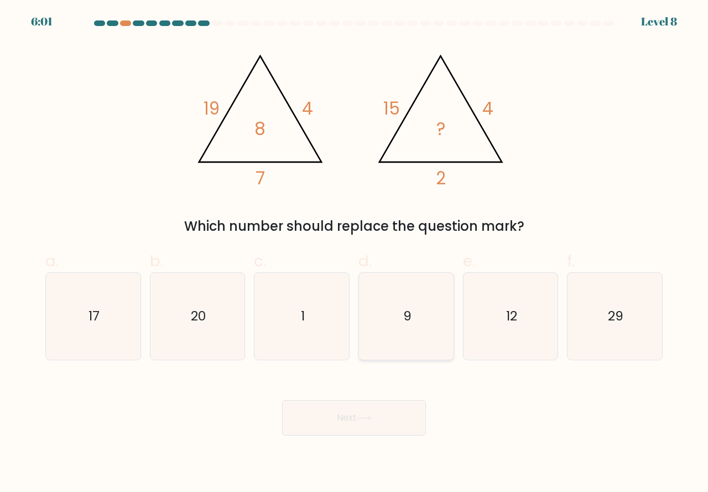
click at [409, 337] on icon "9" at bounding box center [406, 316] width 87 height 87
click at [355, 253] on input "d. 9" at bounding box center [354, 249] width 1 height 7
radio input "true"
click at [370, 419] on icon at bounding box center [364, 418] width 15 height 6
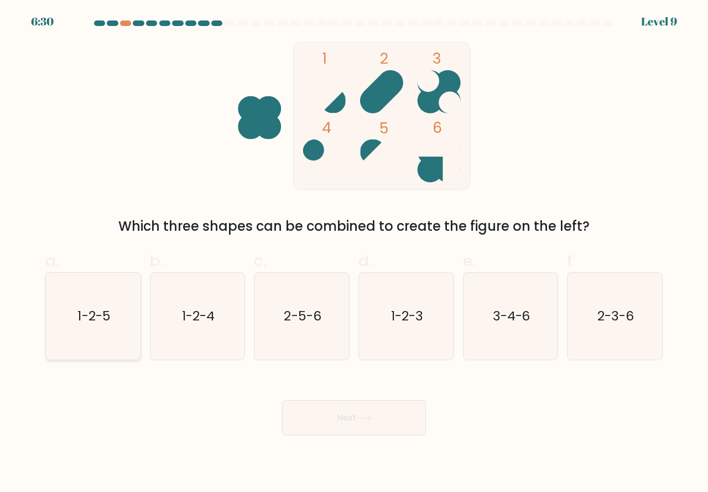
click at [101, 350] on icon "1-2-5" at bounding box center [93, 316] width 87 height 87
click at [354, 253] on input "a. 1-2-5" at bounding box center [354, 249] width 1 height 7
radio input "true"
click at [310, 423] on button "Next" at bounding box center [354, 417] width 144 height 35
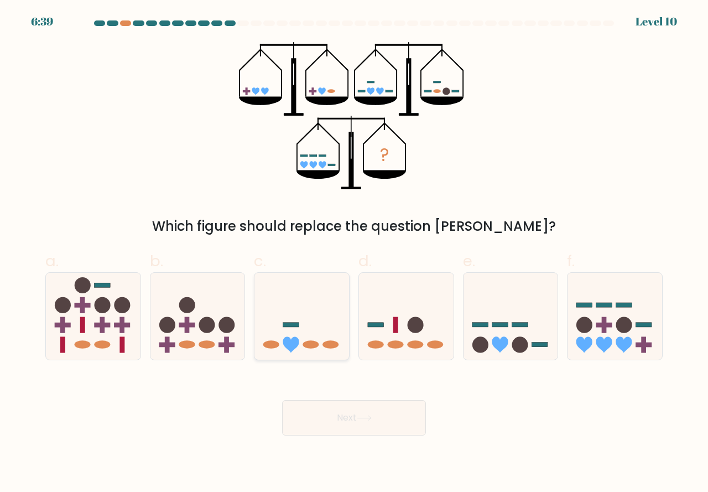
click at [317, 347] on ellipse at bounding box center [311, 344] width 16 height 8
click at [354, 253] on input "c." at bounding box center [354, 249] width 1 height 7
radio input "true"
click at [506, 353] on icon at bounding box center [511, 316] width 95 height 78
click at [355, 253] on input "e." at bounding box center [354, 249] width 1 height 7
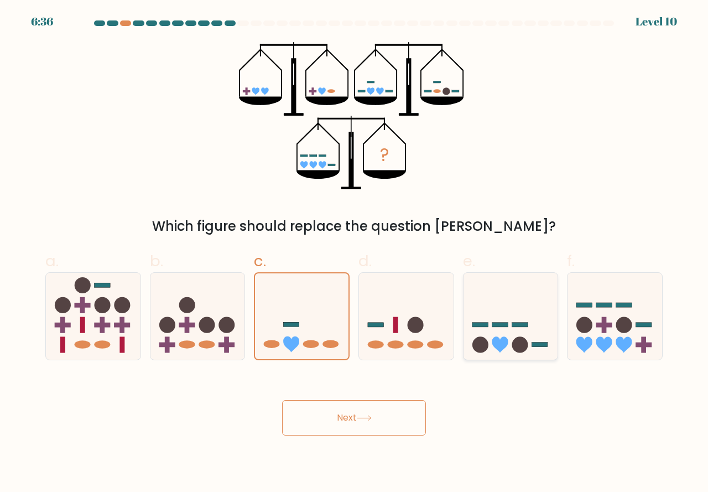
radio input "true"
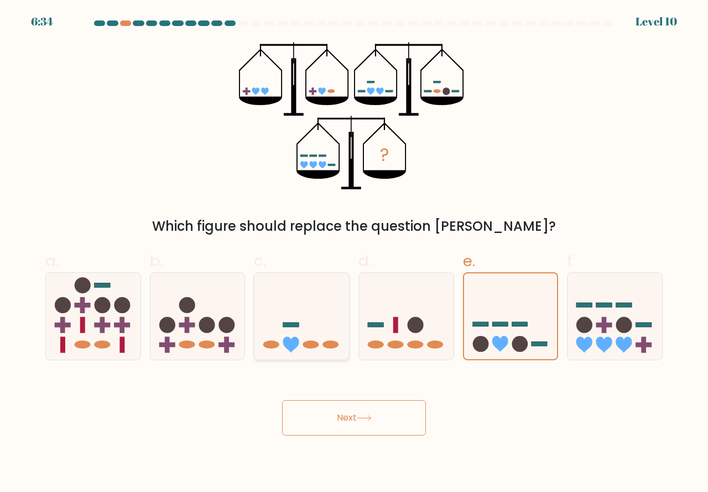
click at [308, 344] on ellipse at bounding box center [311, 344] width 16 height 8
click at [354, 253] on input "c." at bounding box center [354, 249] width 1 height 7
radio input "true"
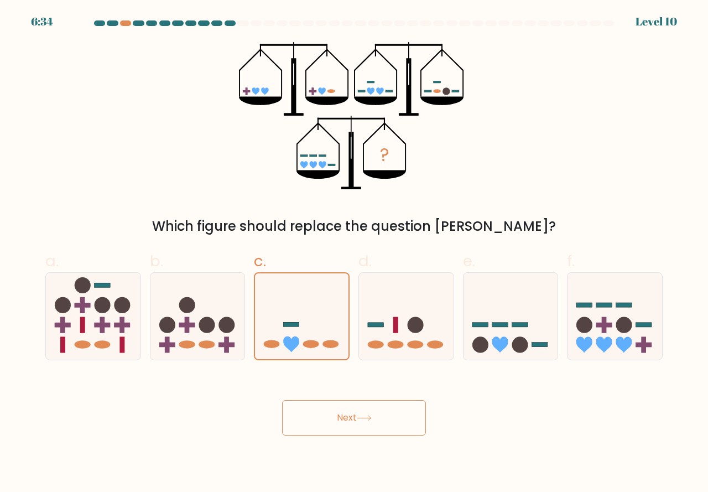
click at [348, 418] on button "Next" at bounding box center [354, 417] width 144 height 35
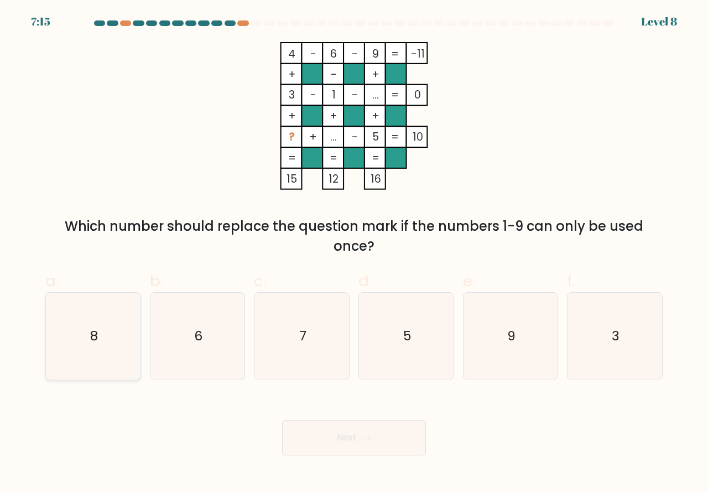
click at [126, 365] on icon "8" at bounding box center [93, 336] width 87 height 87
click at [354, 253] on input "a. 8" at bounding box center [354, 249] width 1 height 7
radio input "true"
click at [329, 429] on button "Next" at bounding box center [354, 437] width 144 height 35
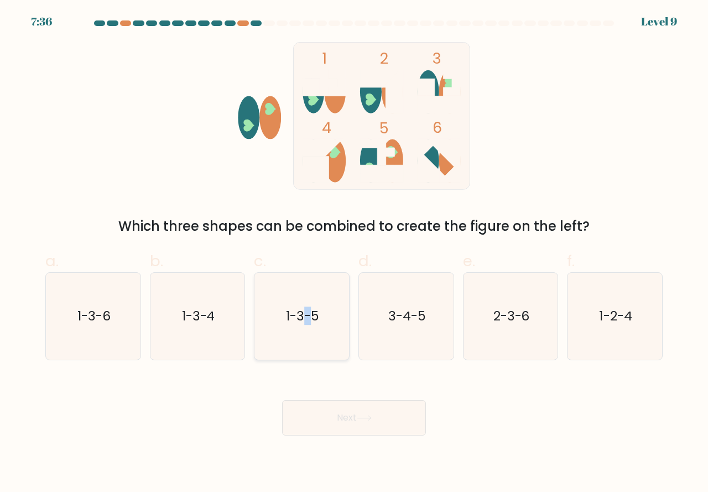
click at [308, 350] on icon "1-3-5" at bounding box center [301, 316] width 87 height 87
click at [330, 339] on icon "1-3-5" at bounding box center [301, 316] width 87 height 87
click at [354, 253] on input "c. 1-3-5" at bounding box center [354, 249] width 1 height 7
radio input "true"
click at [340, 415] on button "Next" at bounding box center [354, 417] width 144 height 35
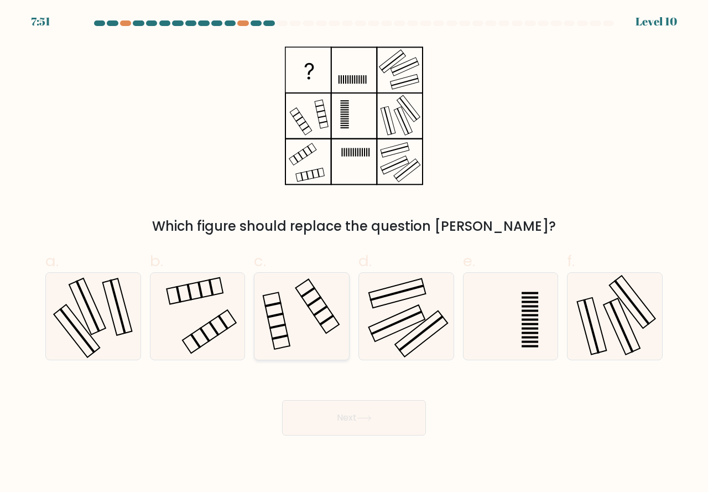
click at [300, 347] on icon at bounding box center [301, 316] width 87 height 87
click at [354, 253] on input "c." at bounding box center [354, 249] width 1 height 7
radio input "true"
click at [332, 417] on button "Next" at bounding box center [354, 417] width 144 height 35
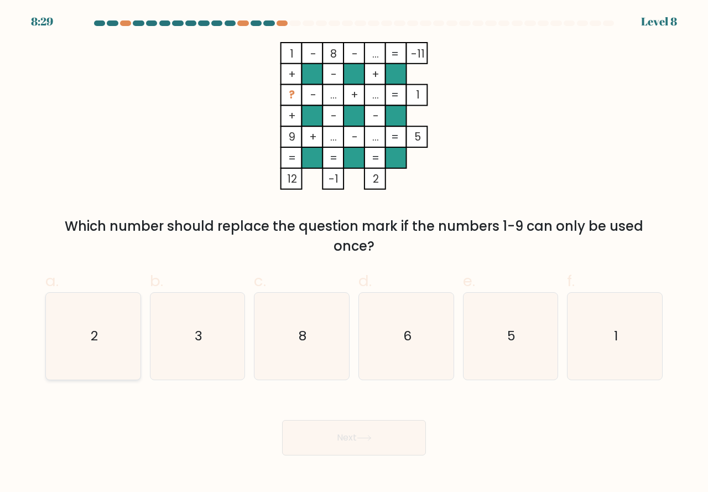
click at [109, 366] on icon "2" at bounding box center [93, 336] width 87 height 87
click at [354, 253] on input "a. 2" at bounding box center [354, 249] width 1 height 7
radio input "true"
click at [330, 444] on button "Next" at bounding box center [354, 437] width 144 height 35
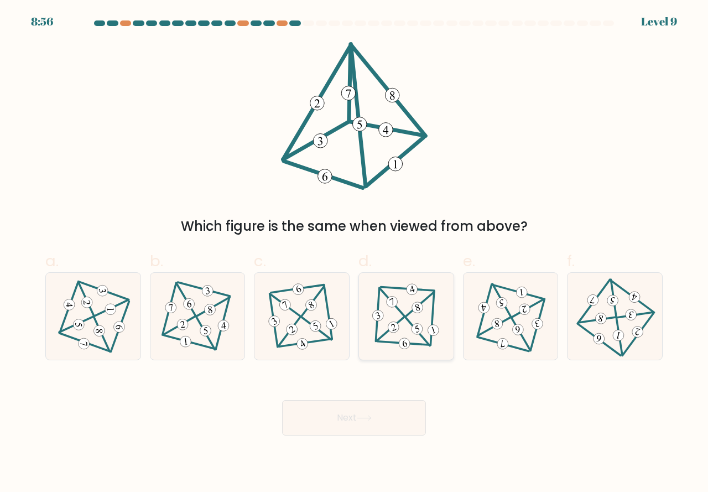
click at [397, 340] on icon at bounding box center [406, 316] width 71 height 69
click at [355, 253] on input "d." at bounding box center [354, 249] width 1 height 7
radio input "true"
click at [360, 411] on button "Next" at bounding box center [354, 417] width 144 height 35
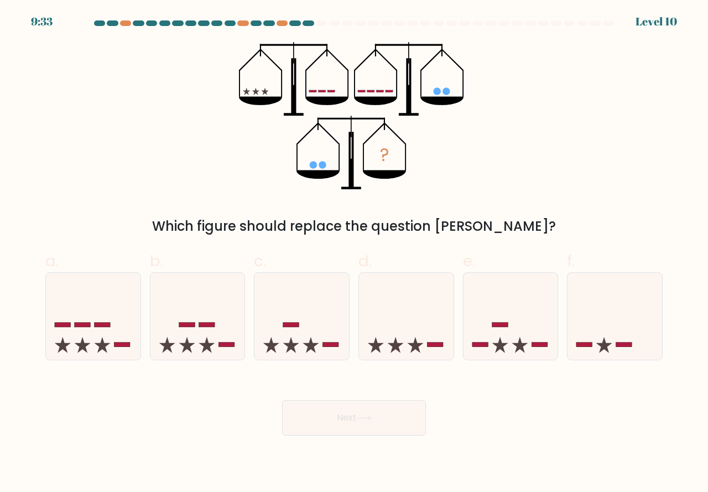
drag, startPoint x: 391, startPoint y: 346, endPoint x: 376, endPoint y: 398, distance: 53.6
click at [391, 347] on icon at bounding box center [406, 316] width 95 height 78
click at [355, 253] on input "d." at bounding box center [354, 249] width 1 height 7
radio input "true"
click at [355, 414] on button "Next" at bounding box center [354, 417] width 144 height 35
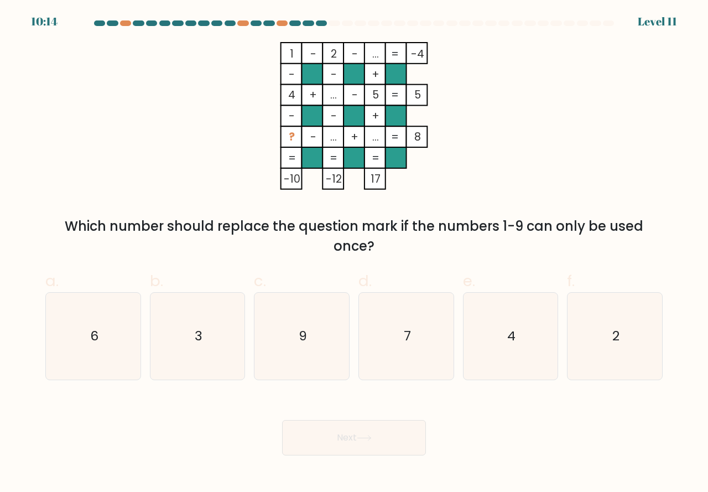
drag, startPoint x: 390, startPoint y: 359, endPoint x: 370, endPoint y: 418, distance: 62.4
click at [390, 363] on icon "7" at bounding box center [406, 336] width 87 height 87
click at [355, 253] on input "d. 7" at bounding box center [354, 249] width 1 height 7
radio input "true"
click at [361, 436] on icon at bounding box center [364, 438] width 15 height 6
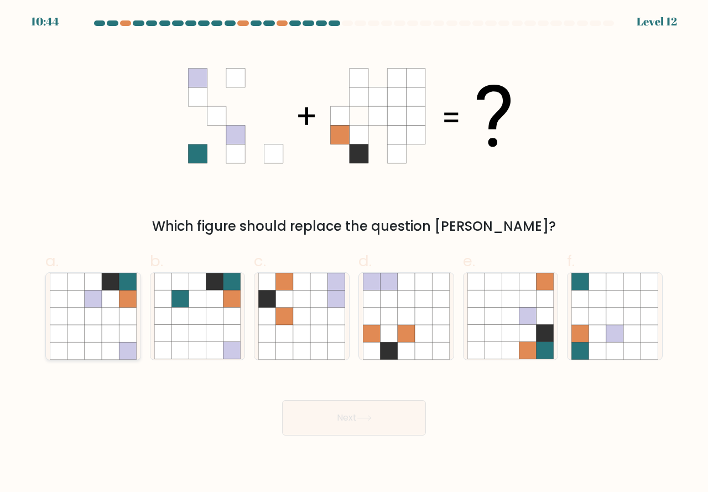
drag, startPoint x: 110, startPoint y: 338, endPoint x: 113, endPoint y: 346, distance: 8.4
click at [110, 338] on icon at bounding box center [110, 333] width 17 height 17
click at [354, 253] on input "a." at bounding box center [354, 249] width 1 height 7
radio input "true"
click at [348, 418] on button "Next" at bounding box center [354, 417] width 144 height 35
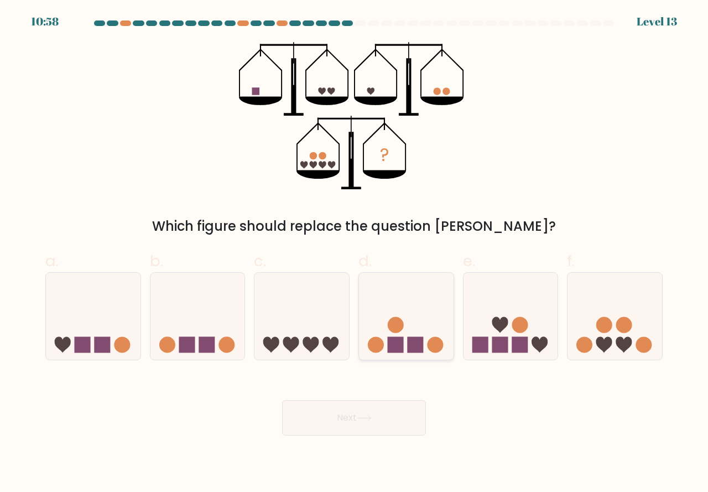
click at [409, 347] on rect at bounding box center [416, 344] width 16 height 16
click at [355, 253] on input "d." at bounding box center [354, 249] width 1 height 7
radio input "true"
click at [376, 423] on button "Next" at bounding box center [354, 417] width 144 height 35
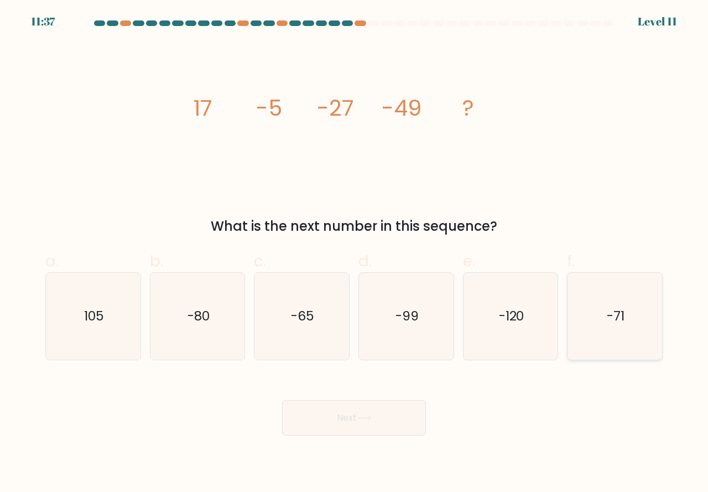
click at [617, 342] on icon "-71" at bounding box center [614, 316] width 87 height 87
click at [355, 253] on input "f. -71" at bounding box center [354, 249] width 1 height 7
radio input "true"
click at [382, 426] on button "Next" at bounding box center [354, 417] width 144 height 35
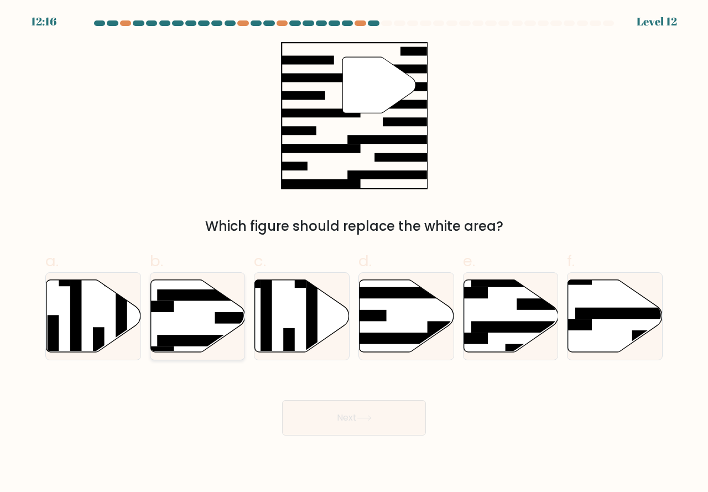
click at [203, 340] on rect at bounding box center [208, 341] width 103 height 12
click at [354, 253] on input "b." at bounding box center [354, 249] width 1 height 7
radio input "true"
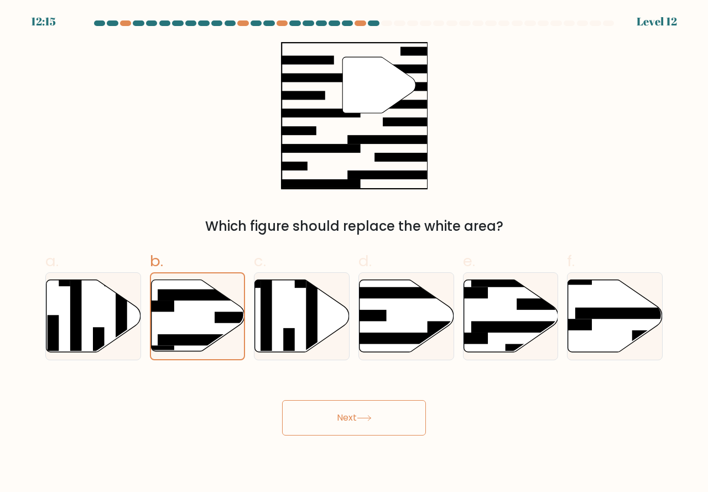
click at [359, 412] on button "Next" at bounding box center [354, 417] width 144 height 35
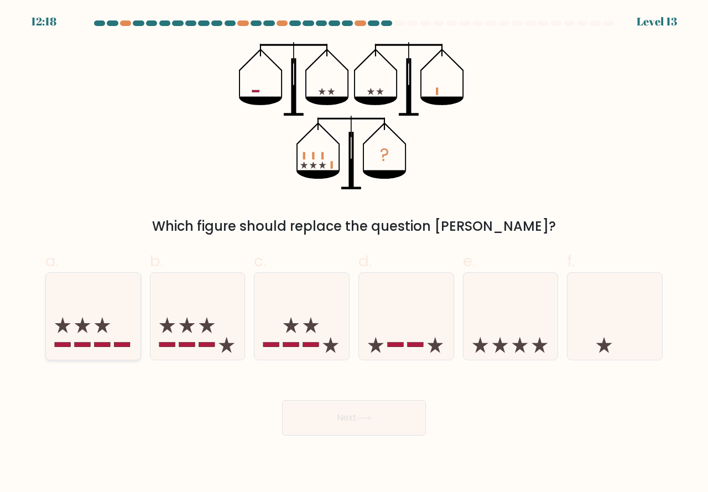
click at [114, 357] on div at bounding box center [93, 316] width 96 height 88
click at [354, 253] on input "a." at bounding box center [354, 249] width 1 height 7
radio input "true"
click at [323, 417] on button "Next" at bounding box center [354, 417] width 144 height 35
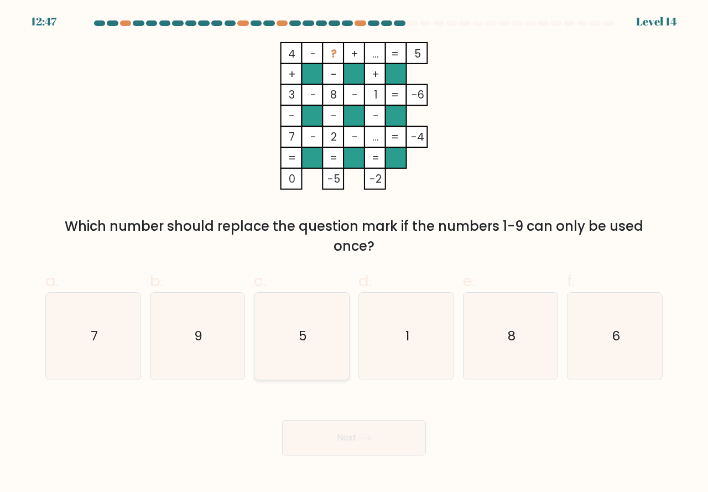
click at [288, 358] on icon "5" at bounding box center [301, 336] width 87 height 87
click at [354, 253] on input "c. 5" at bounding box center [354, 249] width 1 height 7
radio input "true"
click at [315, 429] on button "Next" at bounding box center [354, 437] width 144 height 35
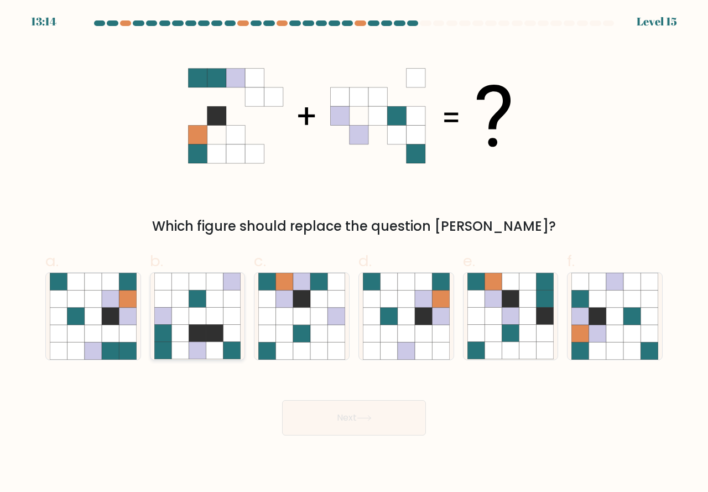
drag, startPoint x: 122, startPoint y: 319, endPoint x: 159, endPoint y: 358, distance: 54.4
click at [122, 324] on icon at bounding box center [127, 316] width 17 height 17
click at [354, 253] on input "a." at bounding box center [354, 249] width 1 height 7
radio input "true"
click at [343, 415] on button "Next" at bounding box center [354, 417] width 144 height 35
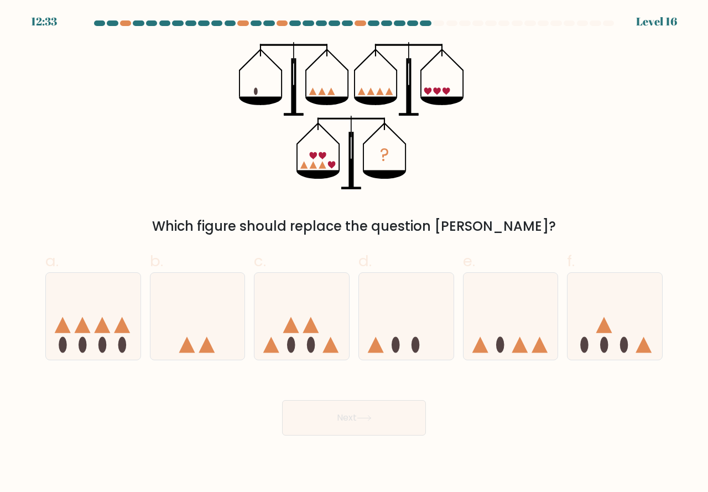
drag, startPoint x: 526, startPoint y: 341, endPoint x: 517, endPoint y: 364, distance: 24.3
click at [526, 343] on icon at bounding box center [511, 316] width 95 height 78
click at [355, 253] on input "e." at bounding box center [354, 249] width 1 height 7
radio input "true"
click at [357, 423] on button "Next" at bounding box center [354, 417] width 144 height 35
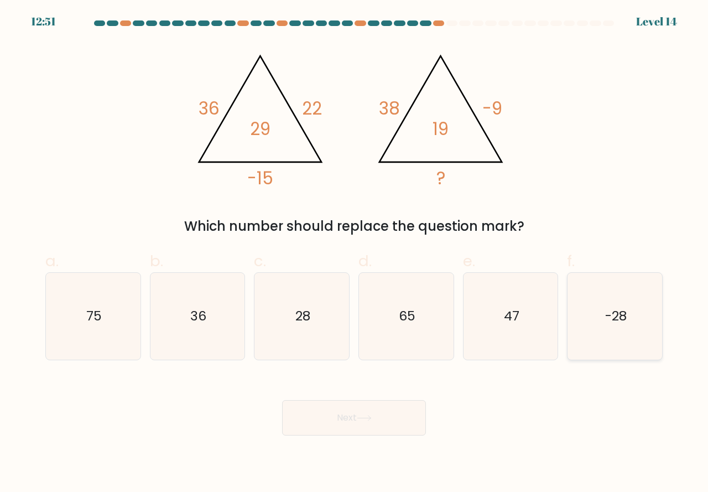
click at [597, 336] on icon "-28" at bounding box center [614, 316] width 87 height 87
click at [355, 253] on input "f. -28" at bounding box center [354, 249] width 1 height 7
radio input "true"
click at [293, 335] on icon "28" at bounding box center [301, 316] width 87 height 87
click at [354, 253] on input "c. 28" at bounding box center [354, 249] width 1 height 7
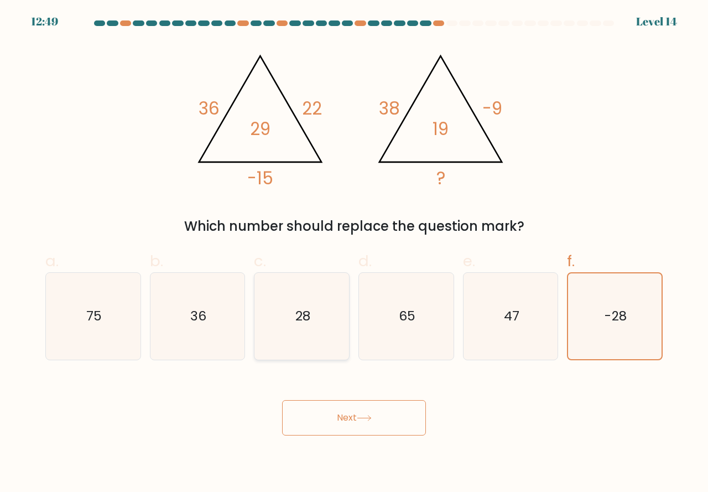
radio input "true"
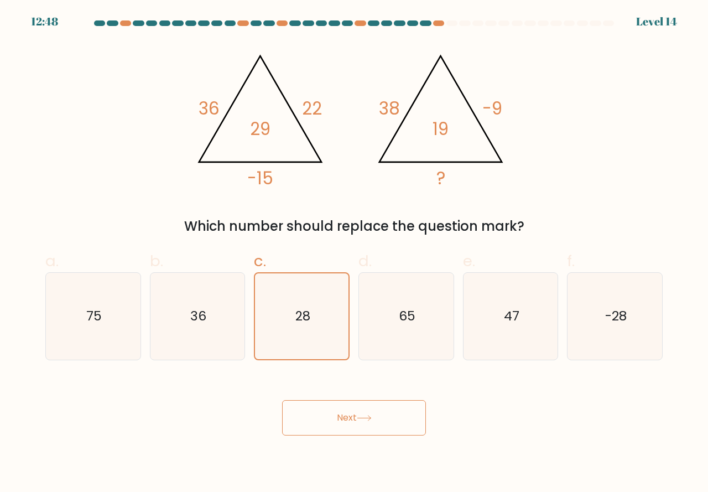
click at [327, 407] on button "Next" at bounding box center [354, 417] width 144 height 35
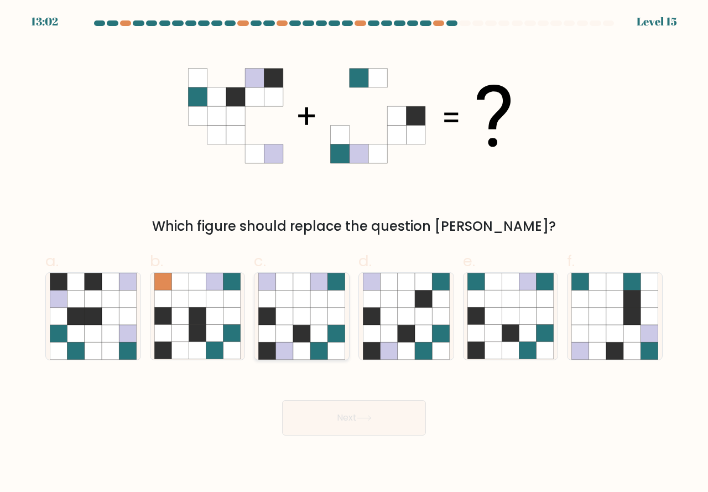
click at [316, 330] on icon at bounding box center [318, 333] width 17 height 17
click at [354, 253] on input "c." at bounding box center [354, 249] width 1 height 7
radio input "true"
click at [350, 413] on button "Next" at bounding box center [354, 417] width 144 height 35
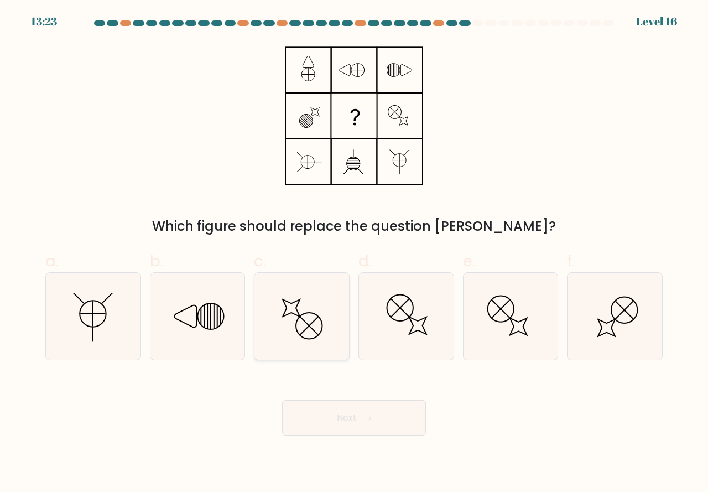
click at [308, 347] on icon at bounding box center [301, 316] width 87 height 87
click at [354, 253] on input "c." at bounding box center [354, 249] width 1 height 7
radio input "true"
click at [334, 418] on button "Next" at bounding box center [354, 417] width 144 height 35
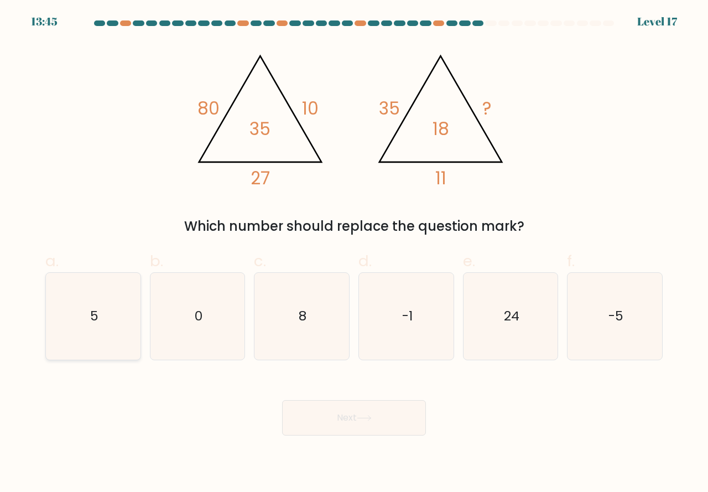
click at [127, 341] on icon "5" at bounding box center [93, 316] width 87 height 87
click at [354, 253] on input "a. 5" at bounding box center [354, 249] width 1 height 7
radio input "true"
click at [364, 421] on button "Next" at bounding box center [354, 417] width 144 height 35
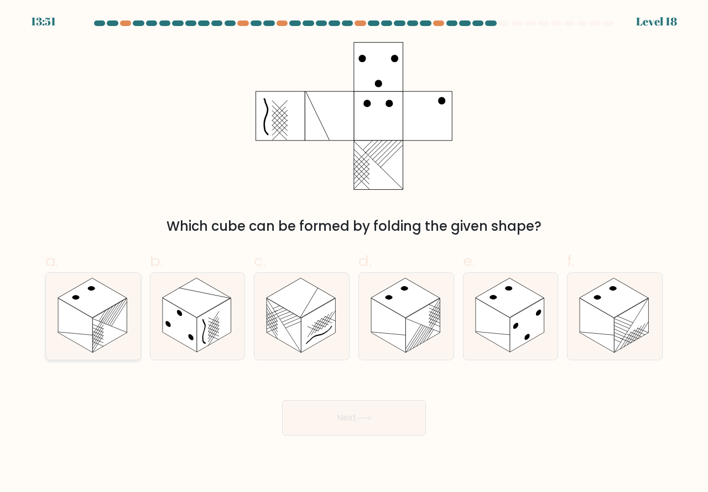
click at [102, 347] on icon at bounding box center [93, 316] width 95 height 87
click at [354, 253] on input "a." at bounding box center [354, 249] width 1 height 7
radio input "true"
click at [315, 414] on button "Next" at bounding box center [354, 417] width 144 height 35
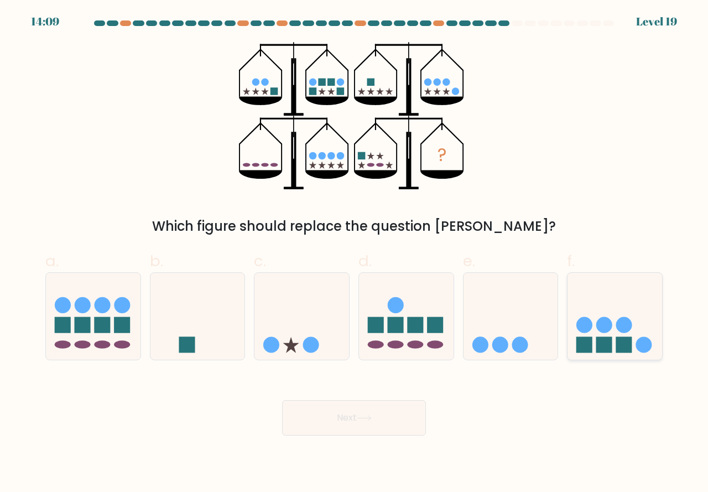
click at [608, 353] on icon at bounding box center [615, 316] width 95 height 78
click at [355, 253] on input "f." at bounding box center [354, 249] width 1 height 7
radio input "true"
click at [374, 421] on button "Next" at bounding box center [354, 417] width 144 height 35
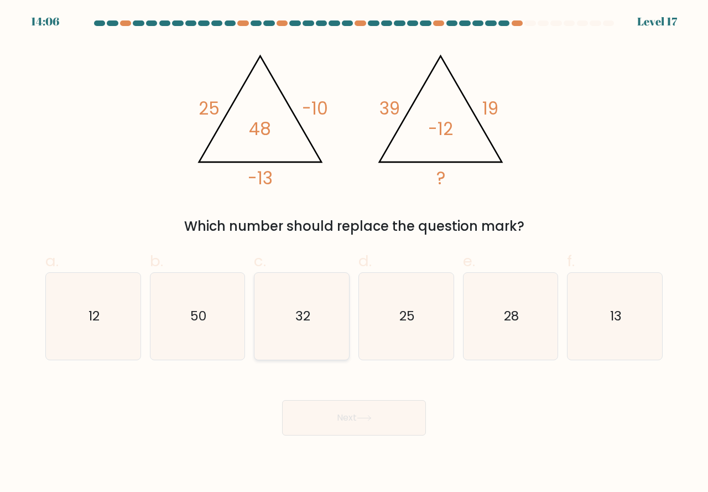
click at [326, 340] on icon "32" at bounding box center [301, 316] width 87 height 87
click at [354, 253] on input "c. 32" at bounding box center [354, 249] width 1 height 7
radio input "true"
click at [336, 415] on button "Next" at bounding box center [354, 417] width 144 height 35
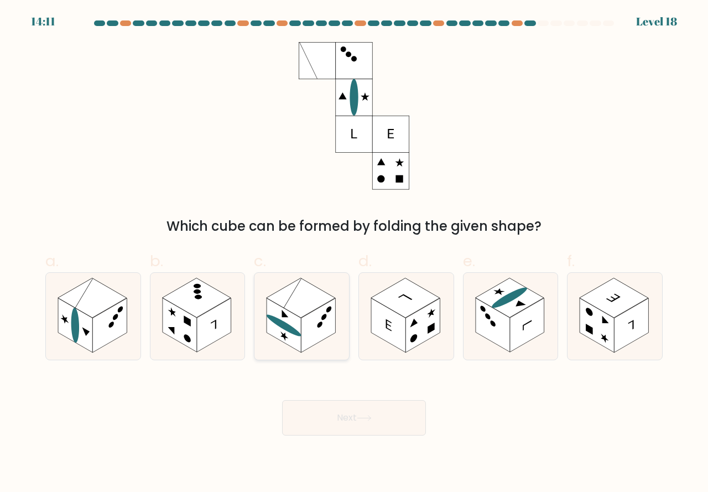
drag, startPoint x: 291, startPoint y: 337, endPoint x: 290, endPoint y: 344, distance: 7.4
click at [290, 340] on rect at bounding box center [284, 325] width 34 height 54
click at [354, 253] on input "c." at bounding box center [354, 249] width 1 height 7
radio input "true"
click at [315, 415] on button "Next" at bounding box center [354, 417] width 144 height 35
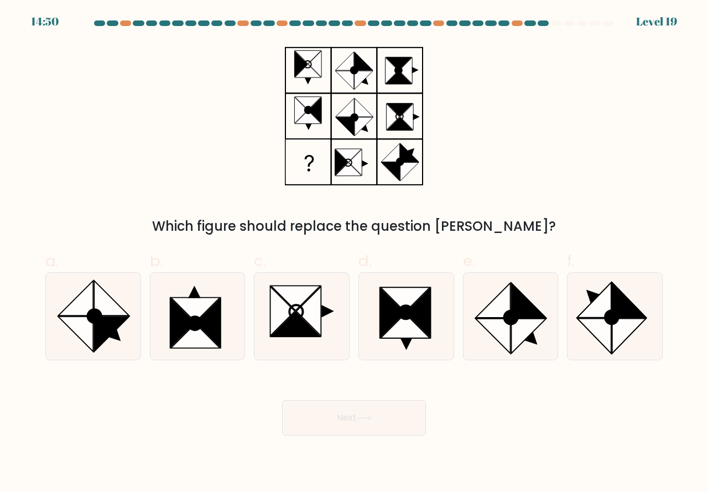
drag, startPoint x: 528, startPoint y: 344, endPoint x: 478, endPoint y: 387, distance: 65.5
click at [528, 346] on icon at bounding box center [510, 316] width 87 height 87
click at [355, 253] on input "e." at bounding box center [354, 249] width 1 height 7
radio input "true"
click at [333, 420] on button "Next" at bounding box center [354, 417] width 144 height 35
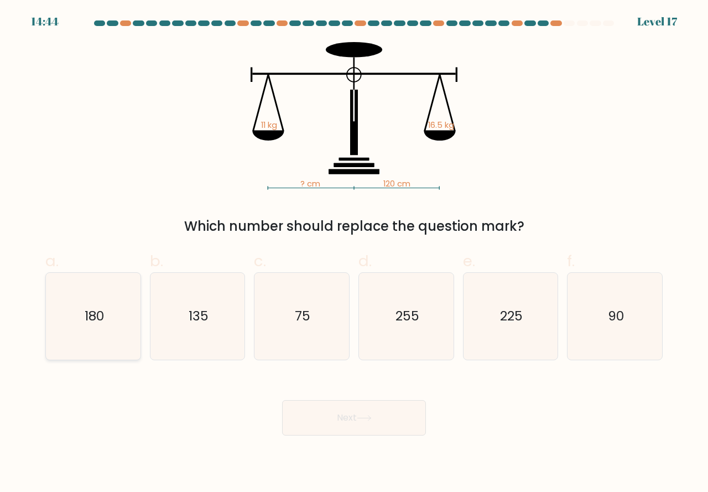
click at [54, 332] on icon "180" at bounding box center [93, 316] width 87 height 87
click at [354, 253] on input "a. 180" at bounding box center [354, 249] width 1 height 7
radio input "true"
click at [320, 419] on button "Next" at bounding box center [354, 417] width 144 height 35
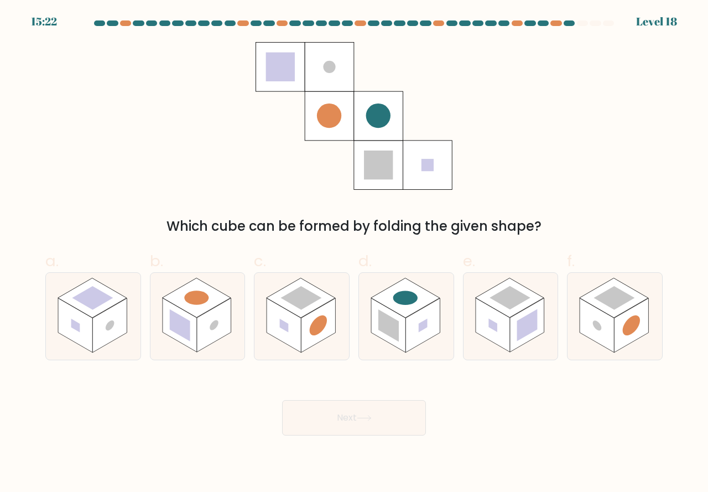
drag, startPoint x: 405, startPoint y: 330, endPoint x: 388, endPoint y: 365, distance: 38.8
click at [405, 330] on rect at bounding box center [388, 325] width 34 height 54
click at [355, 253] on input "d." at bounding box center [354, 249] width 1 height 7
radio input "true"
click at [363, 408] on button "Next" at bounding box center [354, 417] width 144 height 35
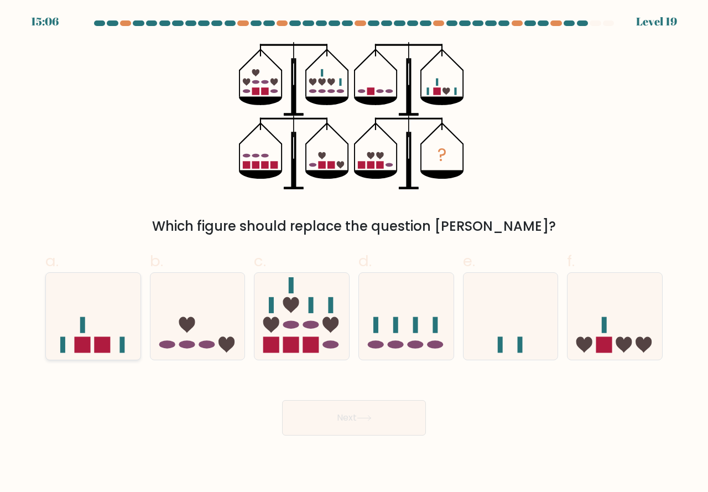
click at [90, 347] on rect at bounding box center [83, 344] width 16 height 16
click at [354, 253] on input "a." at bounding box center [354, 249] width 1 height 7
radio input "true"
click at [322, 420] on button "Next" at bounding box center [354, 417] width 144 height 35
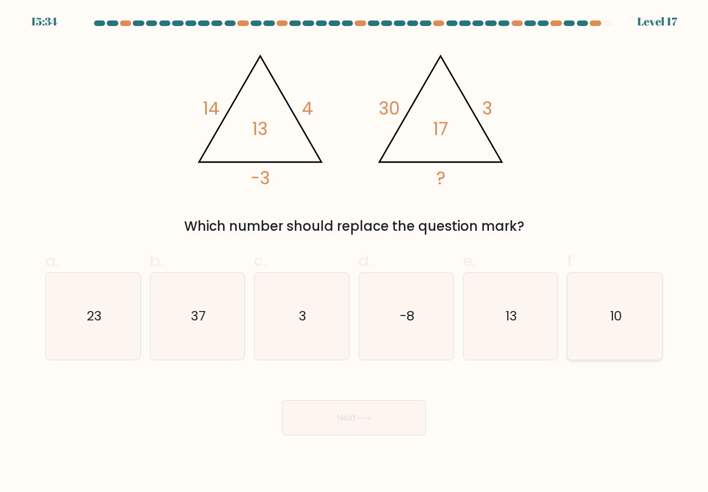
click at [608, 343] on icon "10" at bounding box center [614, 316] width 87 height 87
click at [355, 253] on input "f. 10" at bounding box center [354, 249] width 1 height 7
radio input "true"
click at [364, 416] on icon at bounding box center [364, 418] width 15 height 6
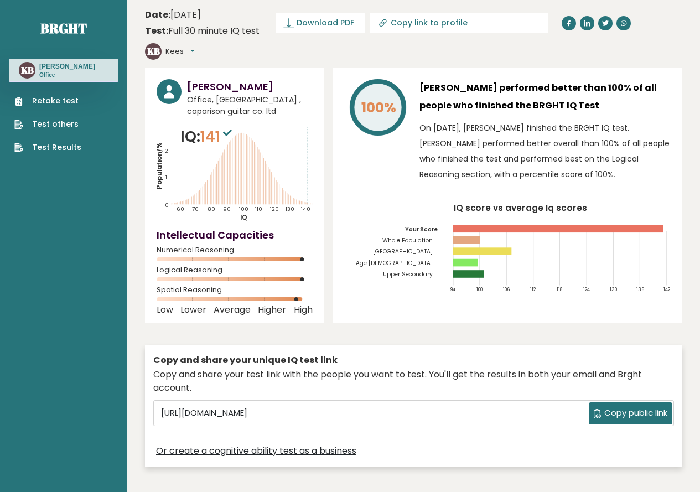
click at [46, 151] on link "Test Results" at bounding box center [47, 148] width 67 height 12
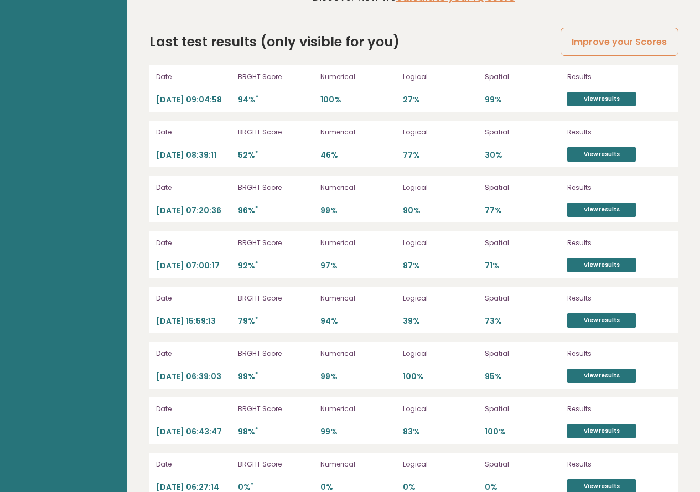
scroll to position [3122, 0]
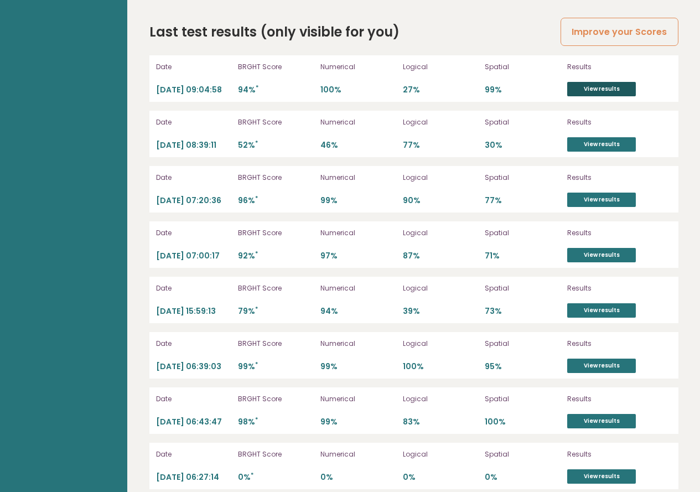
click at [576, 82] on link "View results" at bounding box center [601, 89] width 69 height 14
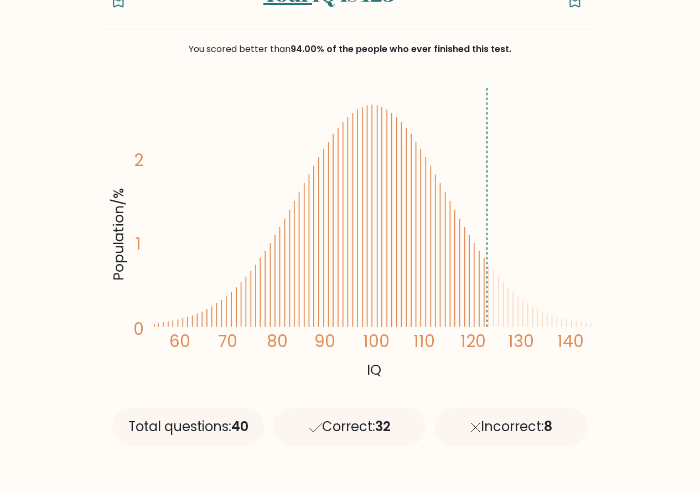
scroll to position [221, 0]
